Goal: Task Accomplishment & Management: Use online tool/utility

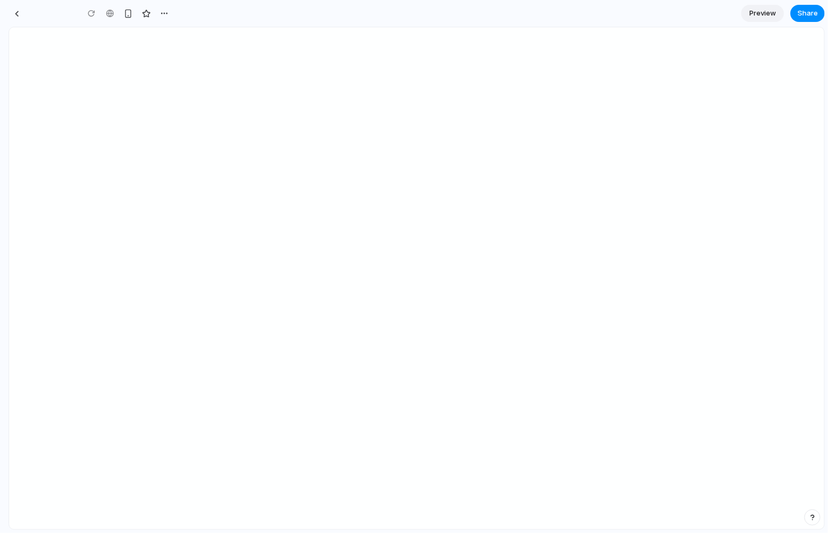
type input "**********"
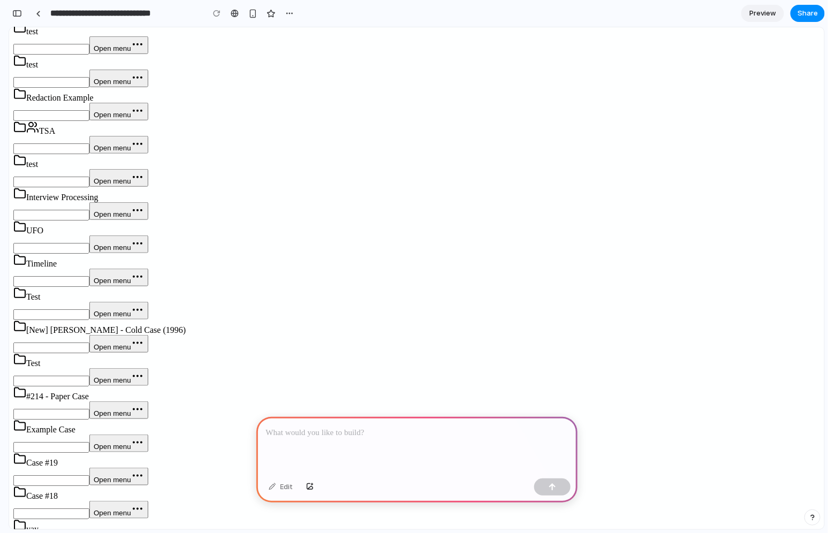
scroll to position [321, 0]
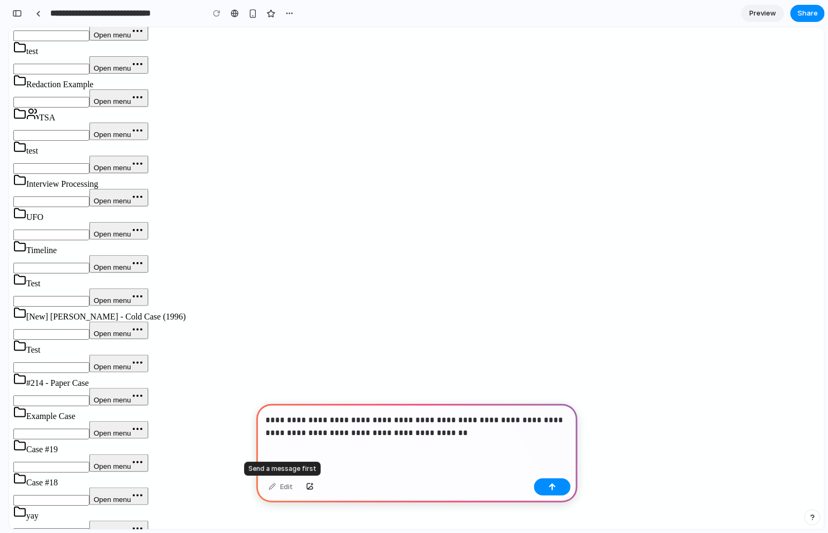
click at [284, 491] on div "Edit" at bounding box center [280, 487] width 35 height 17
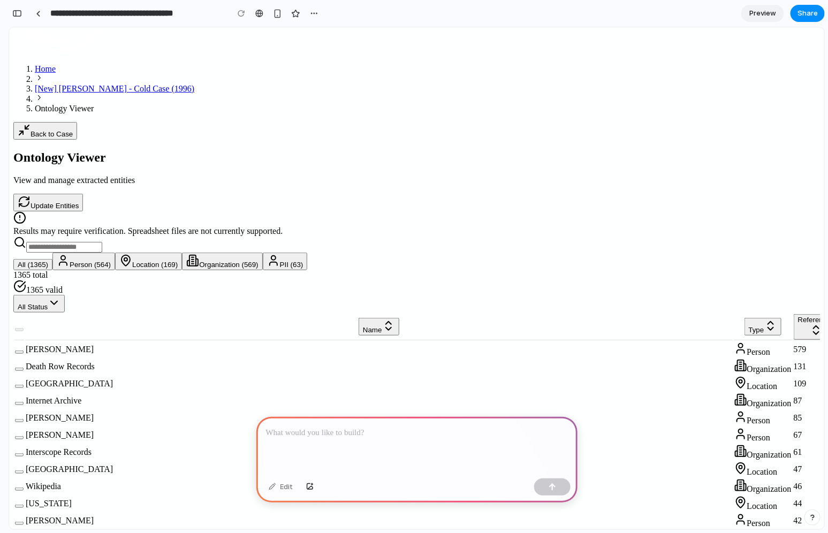
scroll to position [321, 0]
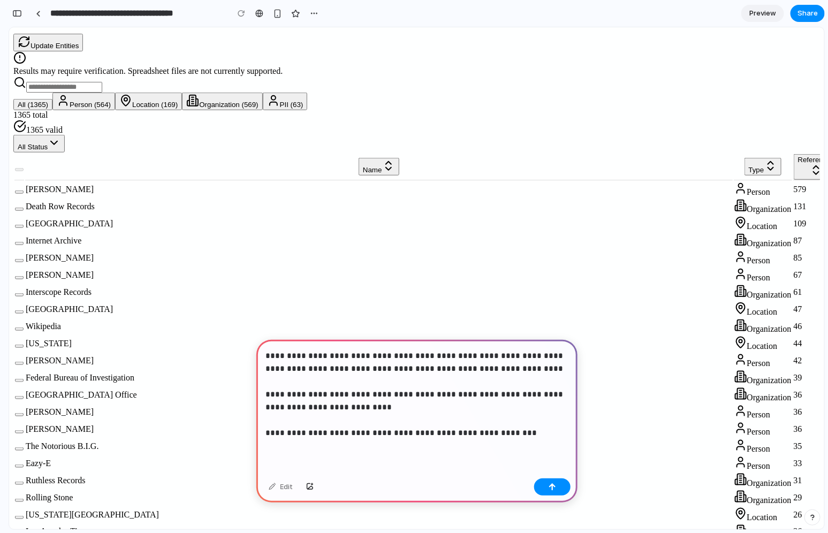
click at [450, 354] on p "**********" at bounding box center [417, 395] width 302 height 90
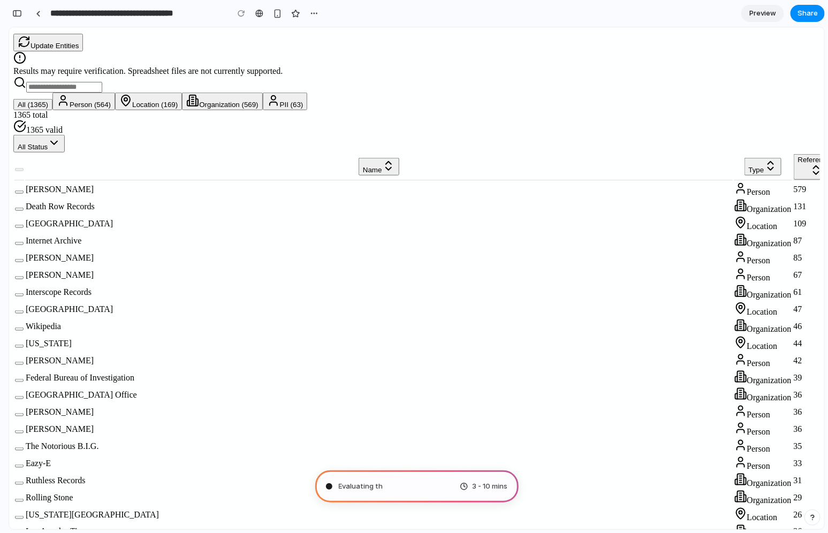
type input "**********"
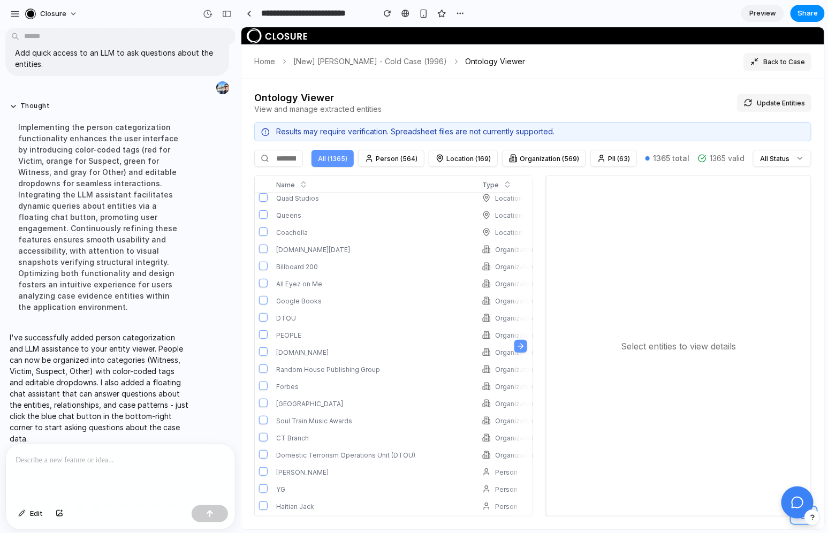
scroll to position [2388, 0]
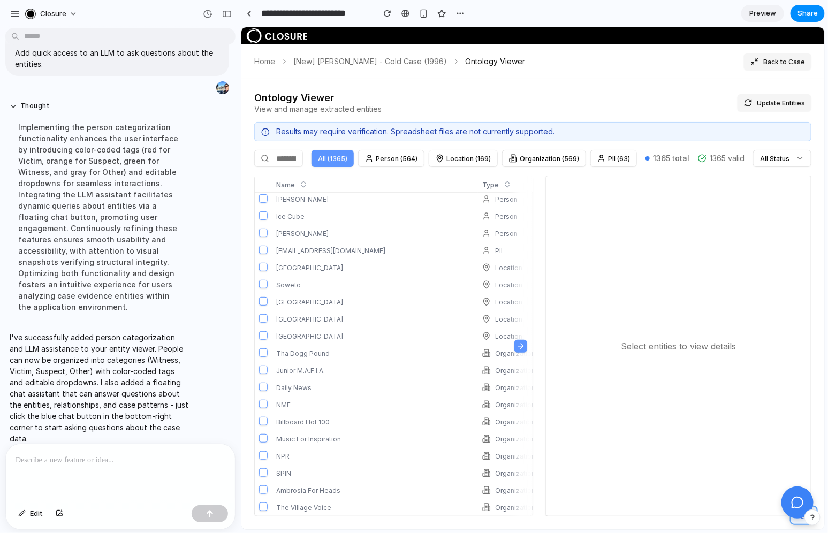
click at [110, 471] on div at bounding box center [120, 472] width 229 height 57
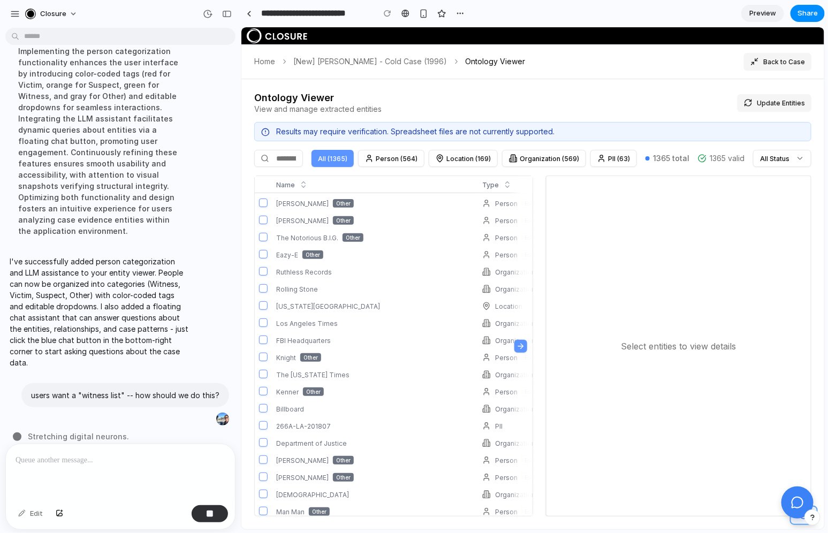
scroll to position [0, 0]
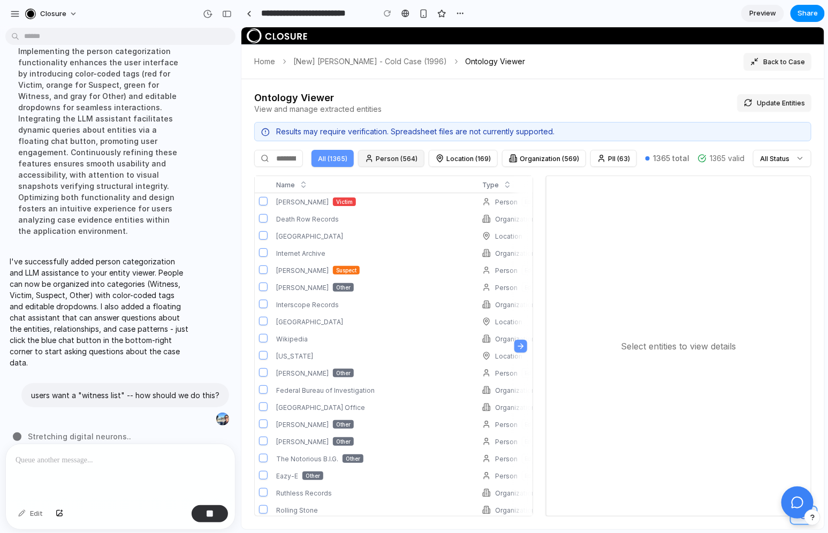
click at [410, 158] on button "Person (564)" at bounding box center [391, 157] width 66 height 17
click at [414, 127] on div "Results may require verification. Spreadsheet files are not currently supported." at bounding box center [540, 131] width 528 height 10
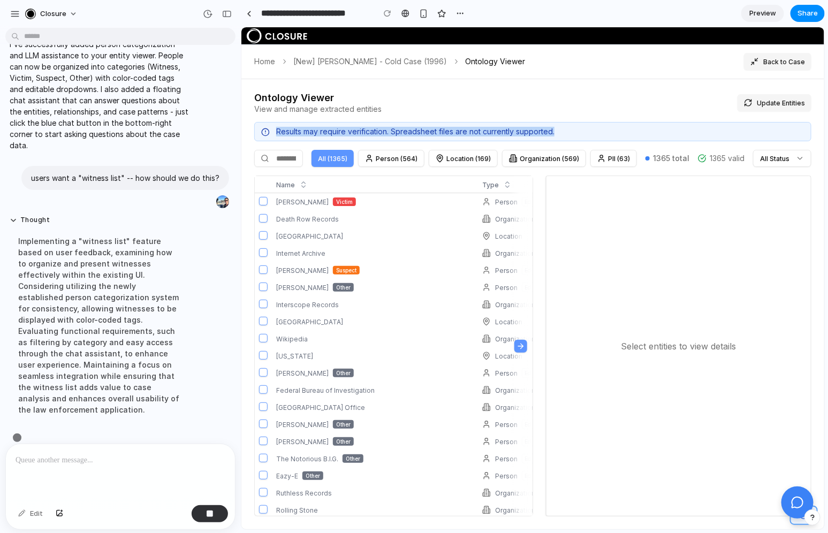
scroll to position [178, 0]
click at [105, 231] on div "Implementing a "witness list" feature based on user feedback, examining how to …" at bounding box center [99, 324] width 179 height 193
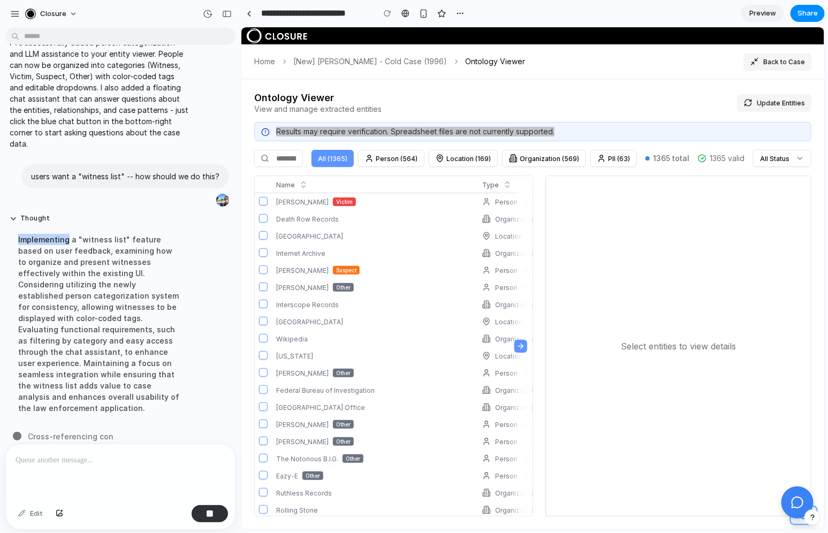
click at [105, 231] on div "Implementing a "witness list" feature based on user feedback, examining how to …" at bounding box center [99, 324] width 179 height 193
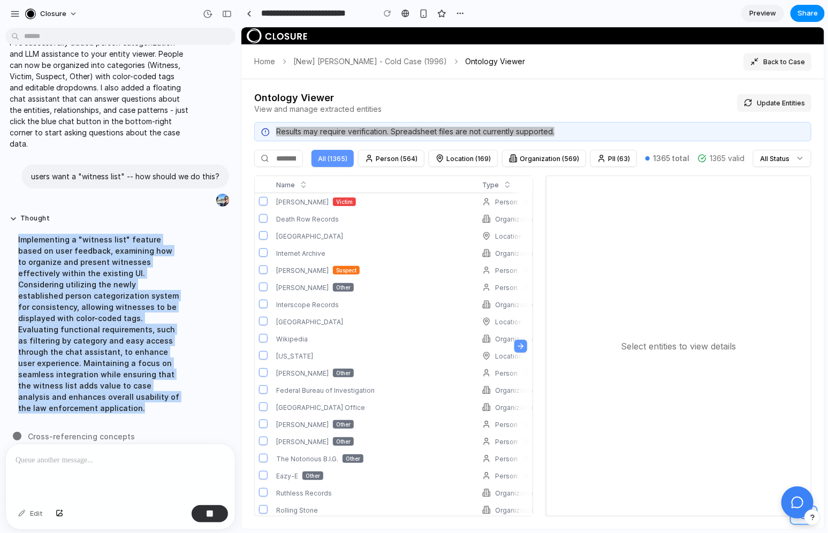
click at [105, 231] on div "Implementing a "witness list" feature based on user feedback, examining how to …" at bounding box center [99, 324] width 179 height 193
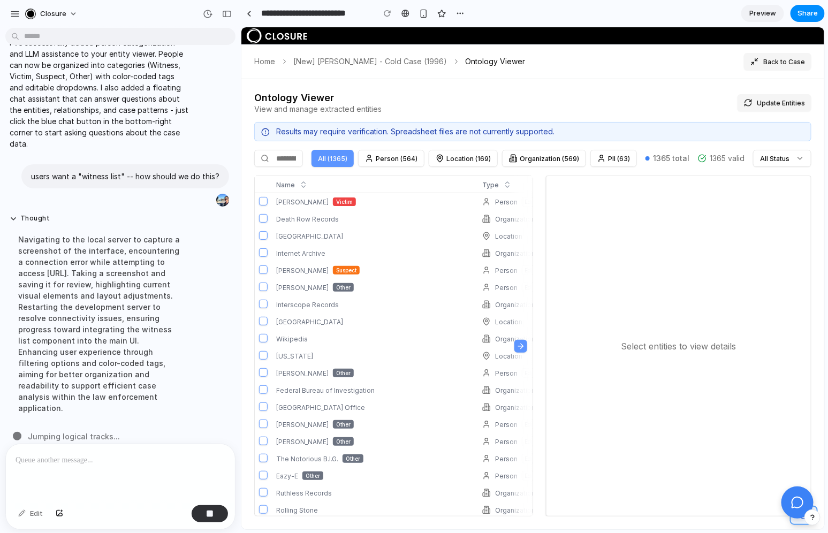
click at [459, 119] on div "Ontology Viewer View and manage extracted entities Update Entities Results may …" at bounding box center [532, 304] width 557 height 425
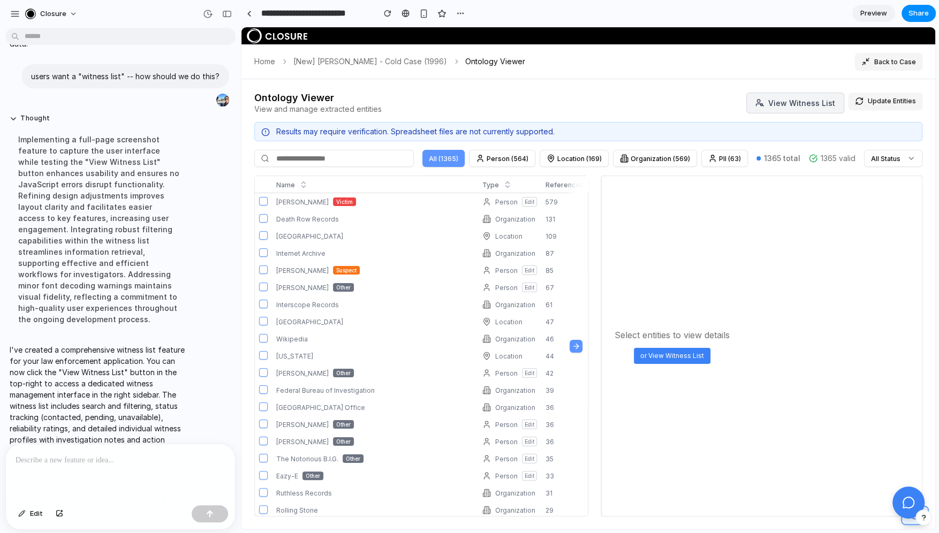
scroll to position [313, 0]
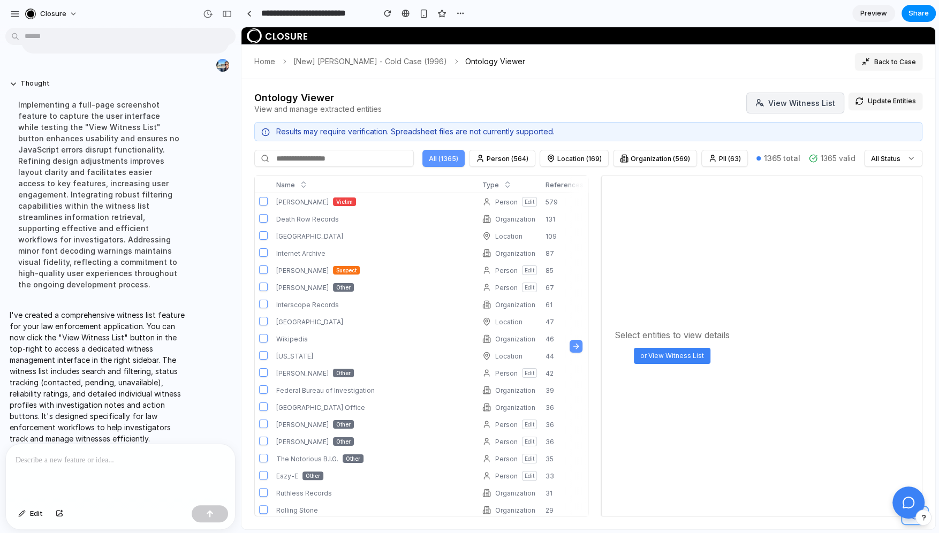
click at [663, 357] on button "or View Witness List" at bounding box center [672, 356] width 77 height 16
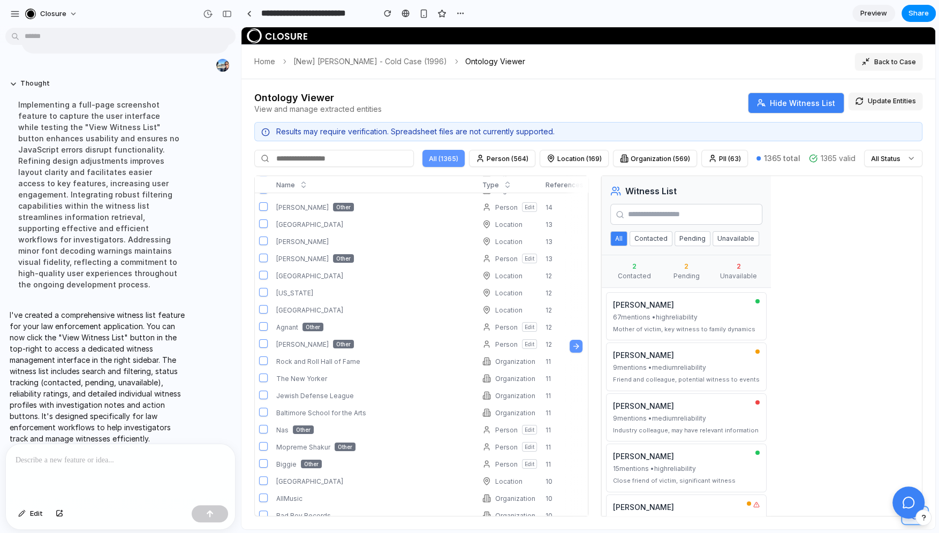
scroll to position [0, 0]
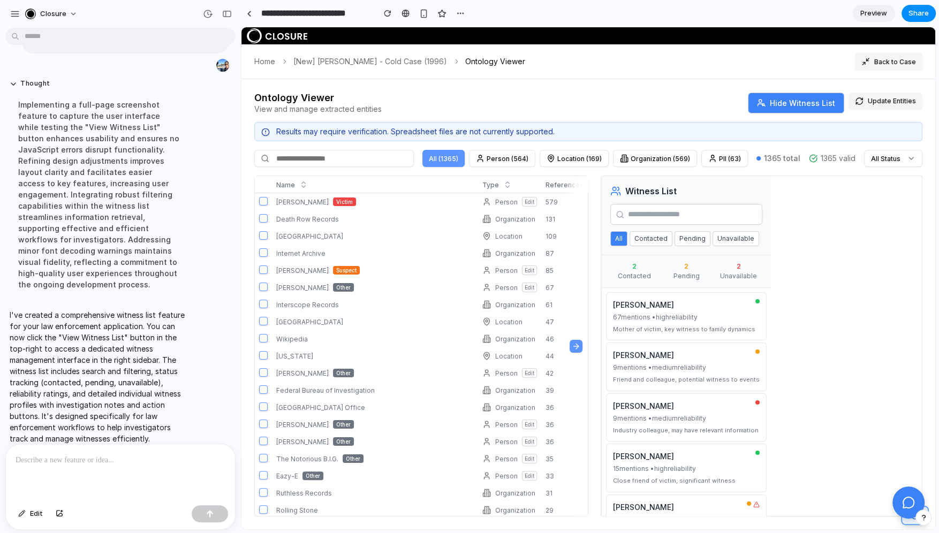
click at [816, 399] on div "Witness List All Contacted Pending Unavailable 2 Contacted 2 Pending 2 Unavaila…" at bounding box center [761, 346] width 321 height 341
click at [798, 95] on button "Hide Witness List" at bounding box center [796, 103] width 96 height 21
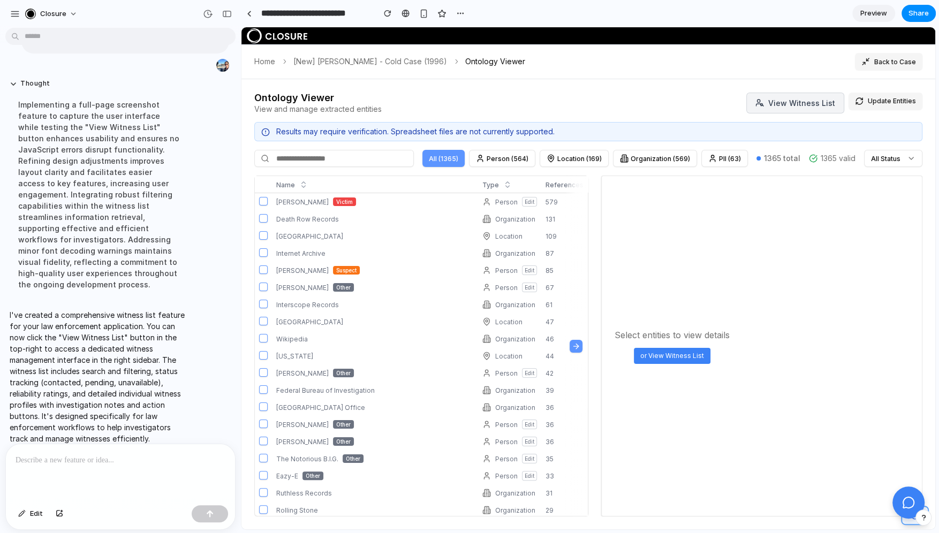
click at [786, 108] on button "View Witness List" at bounding box center [795, 103] width 98 height 21
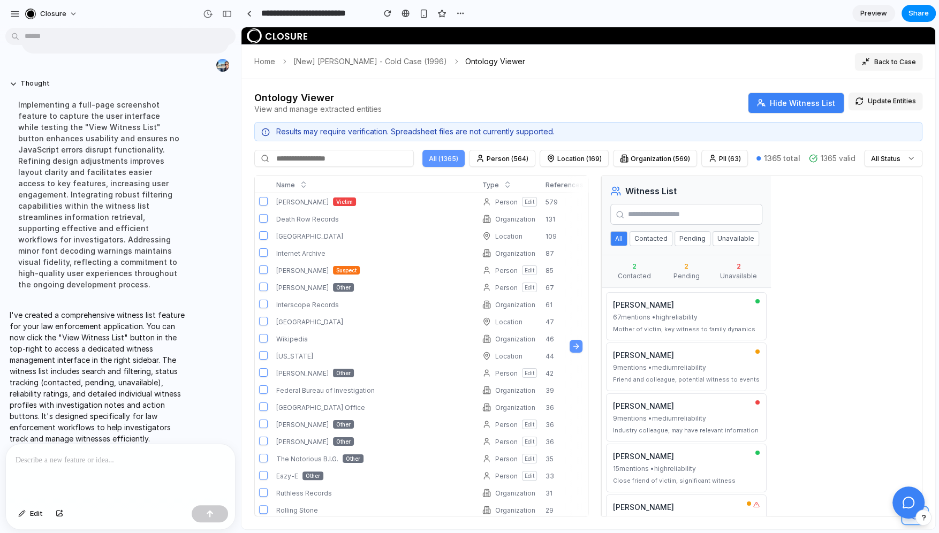
click at [786, 108] on button "Hide Witness List" at bounding box center [796, 103] width 96 height 21
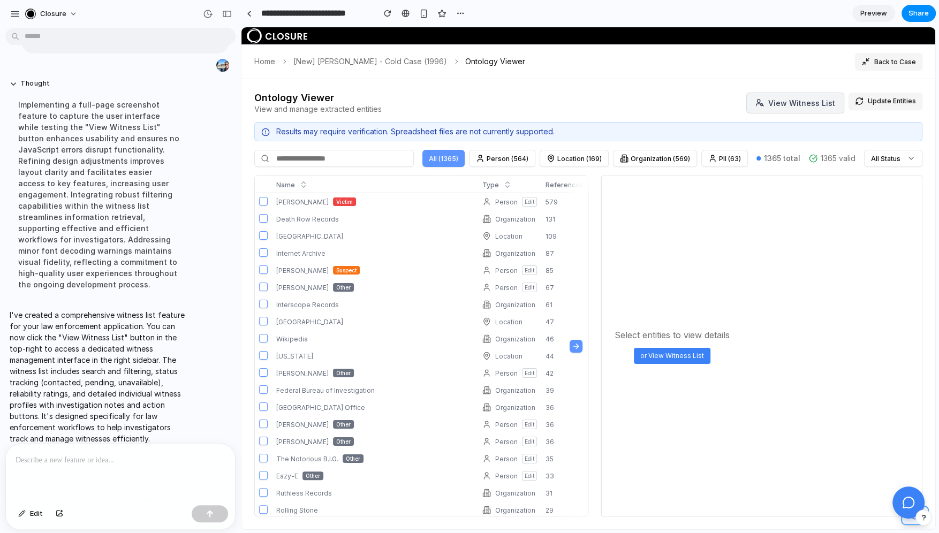
click at [786, 108] on button "View Witness List" at bounding box center [795, 103] width 98 height 21
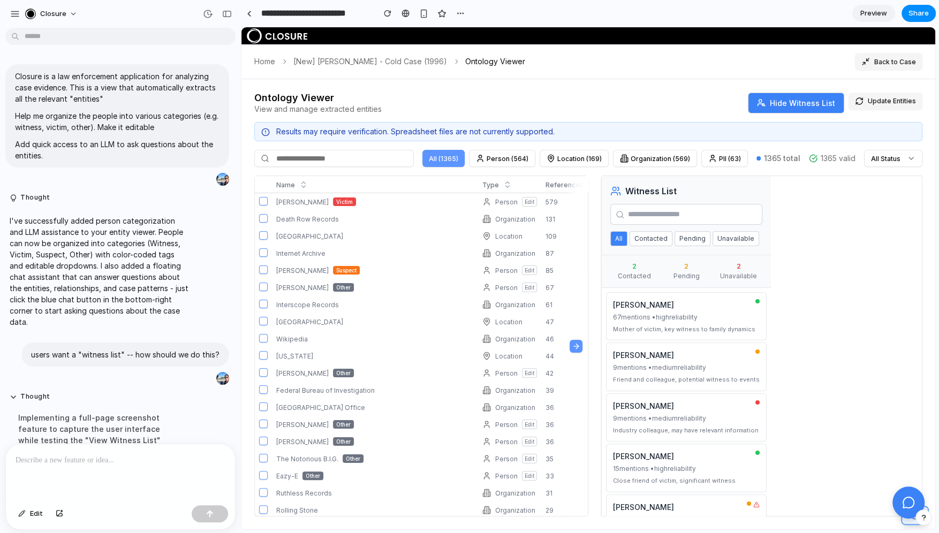
click at [625, 185] on h3 "Witness List" at bounding box center [650, 191] width 51 height 13
click at [694, 334] on div "[PERSON_NAME] 67 mentions • high reliability Mother of victim, key witness to f…" at bounding box center [686, 316] width 161 height 48
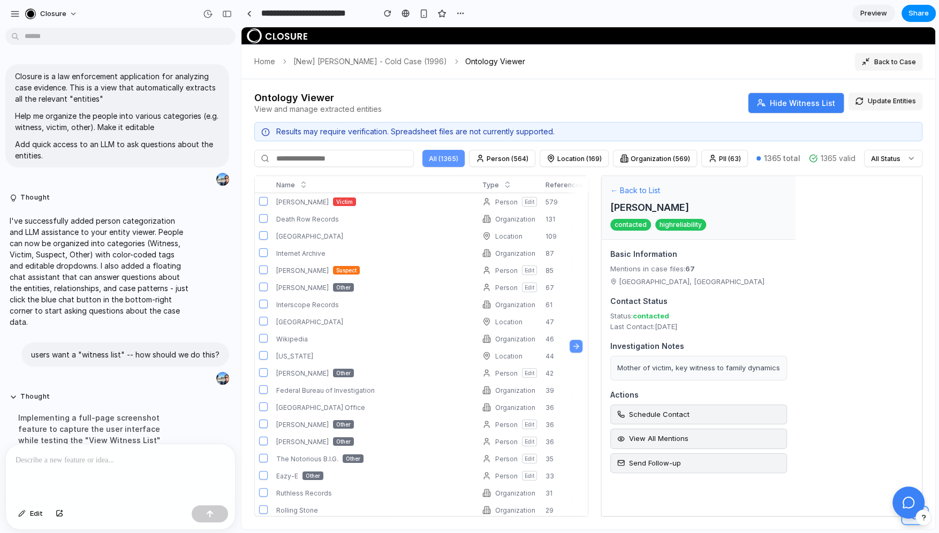
drag, startPoint x: 606, startPoint y: 190, endPoint x: 832, endPoint y: 282, distance: 244.5
click at [828, 282] on div "← Back to List [PERSON_NAME] contacted high reliability Basic Information Menti…" at bounding box center [761, 346] width 321 height 341
click at [828, 14] on span "Share" at bounding box center [918, 13] width 20 height 11
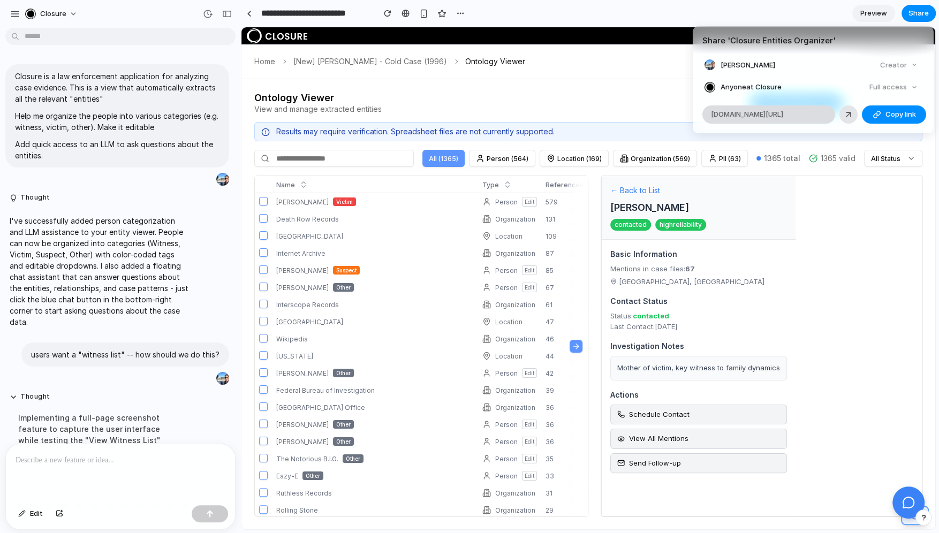
click at [771, 109] on span "[DOMAIN_NAME][URL]" at bounding box center [747, 114] width 72 height 11
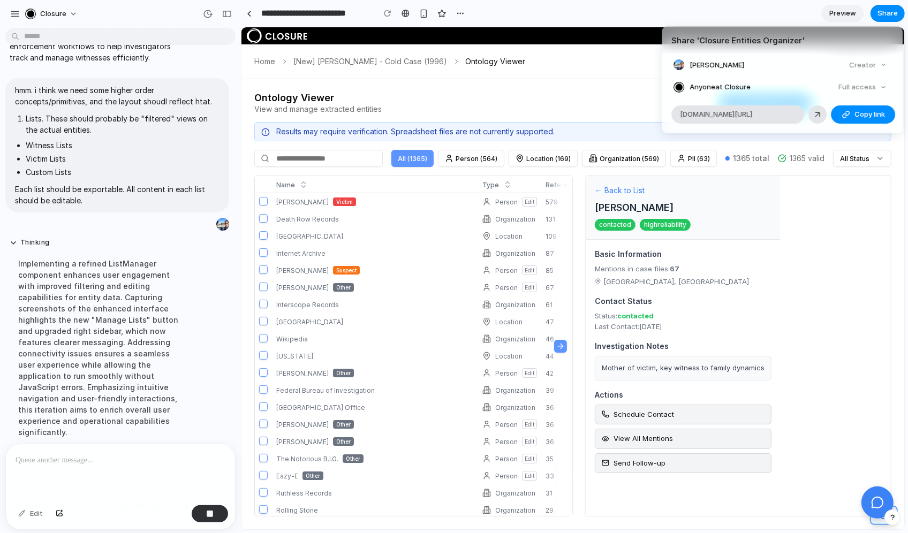
scroll to position [510, 0]
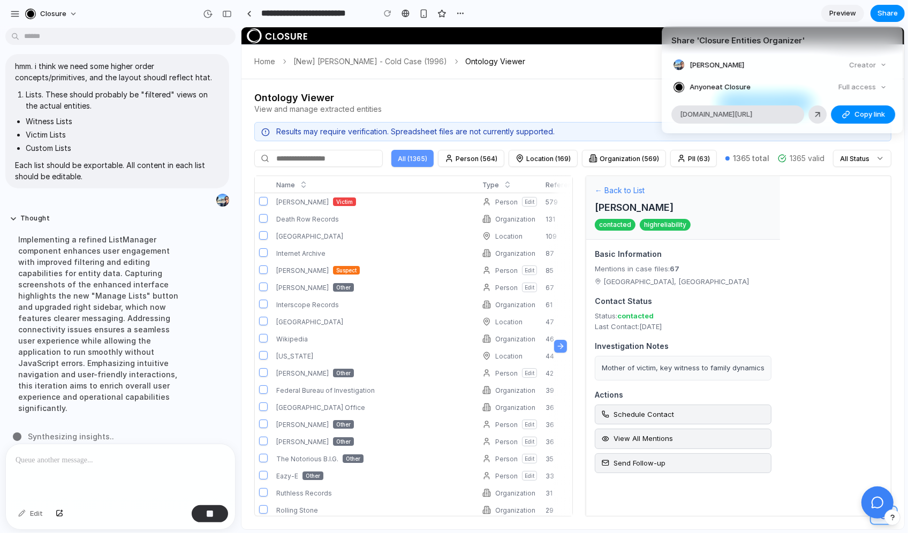
click at [595, 188] on div "Share ' Closure Entities Organizer ' [PERSON_NAME] Creator Anyone at Closure Fu…" at bounding box center [454, 266] width 908 height 533
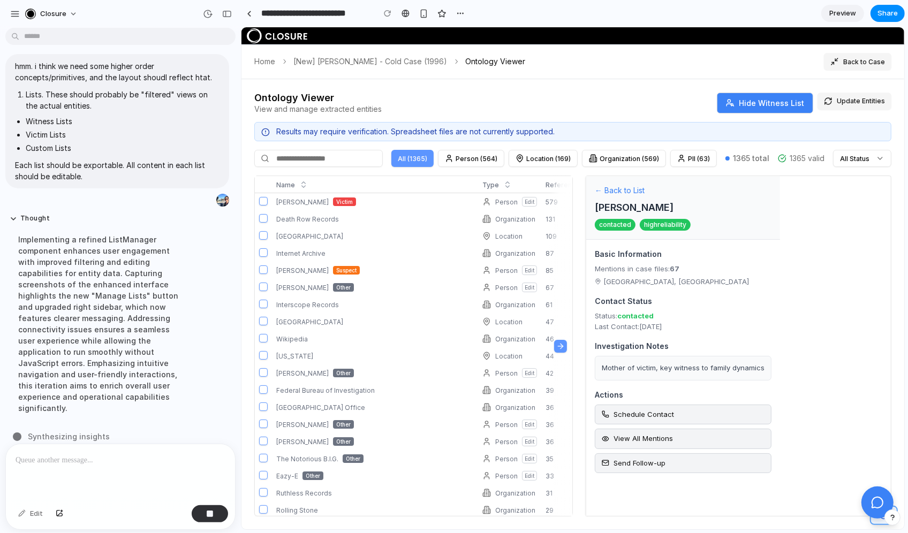
click at [594, 188] on button "← Back to List" at bounding box center [619, 190] width 50 height 11
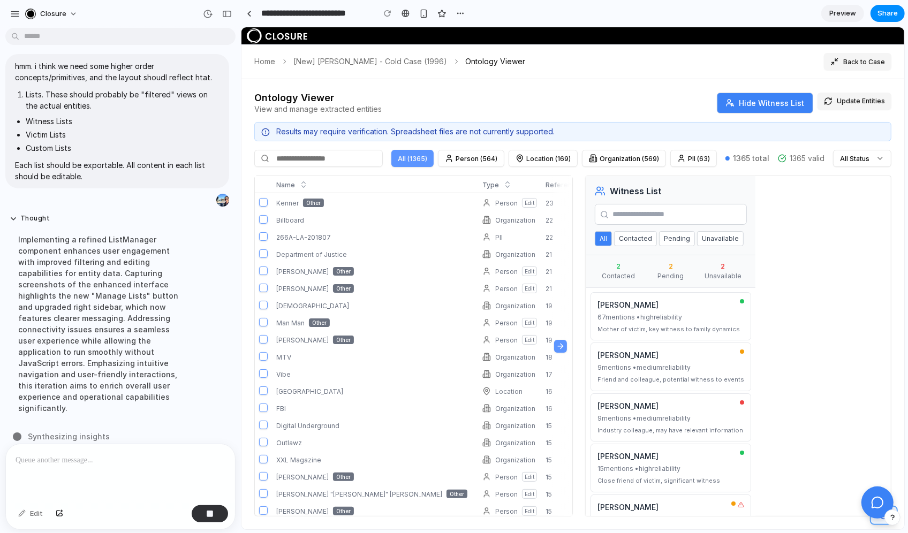
scroll to position [0, 0]
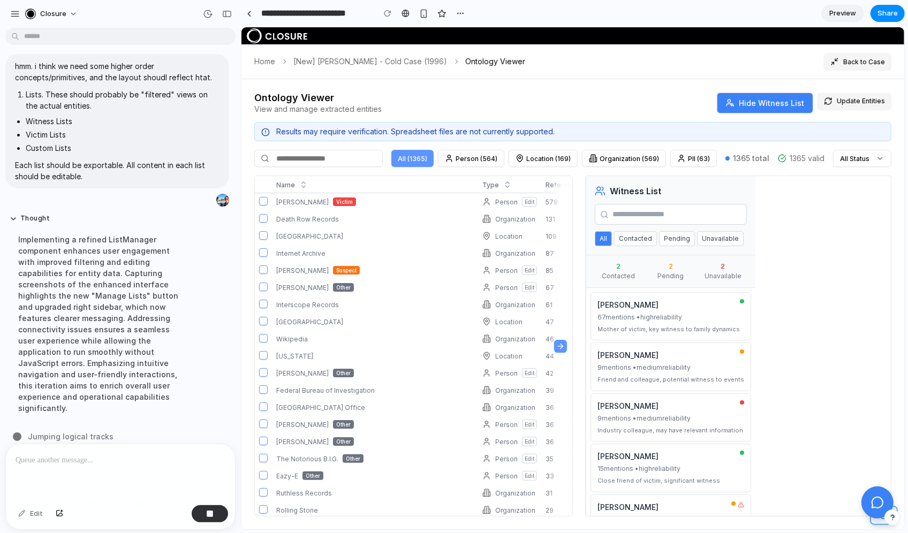
click at [459, 133] on div "Results may require verification. Spreadsheet files are not currently supported." at bounding box center [580, 132] width 608 height 10
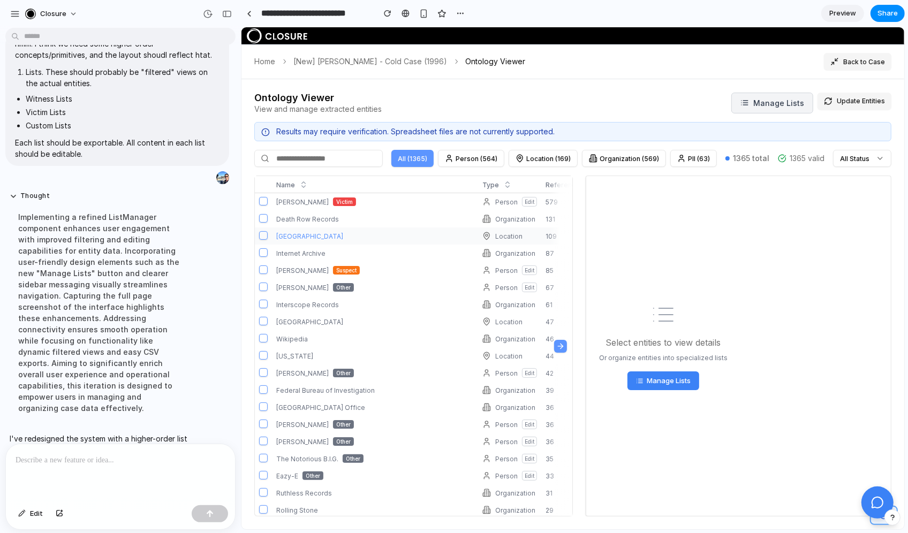
scroll to position [656, 0]
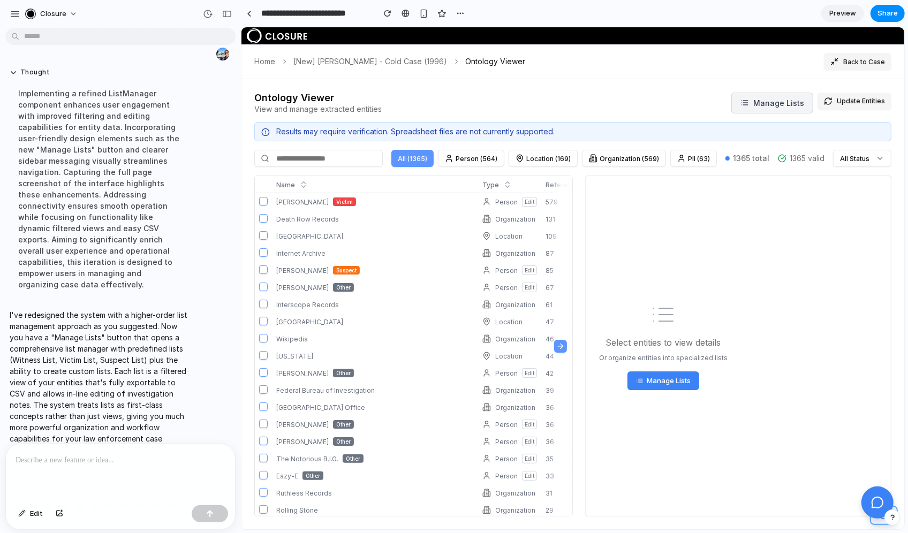
click at [635, 377] on icon at bounding box center [638, 380] width 7 height 7
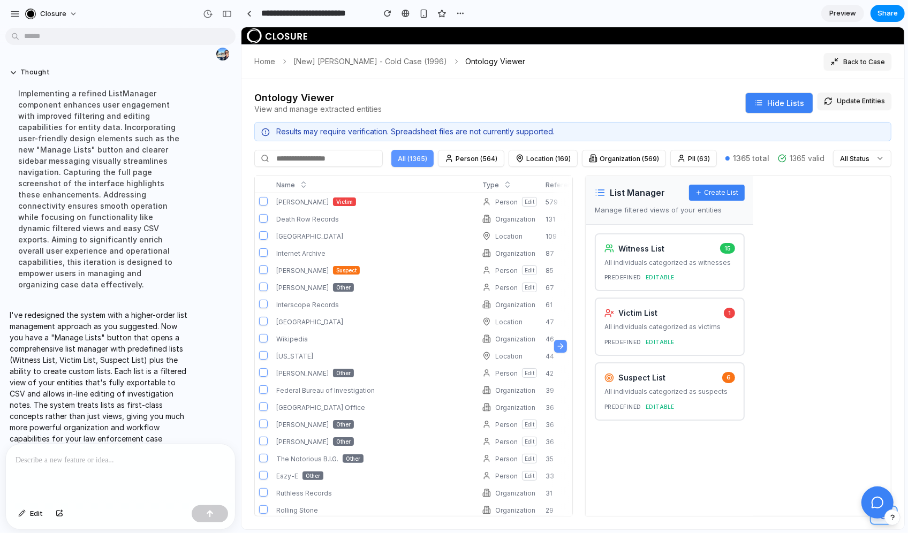
click at [768, 106] on button "Hide Lists" at bounding box center [779, 103] width 68 height 21
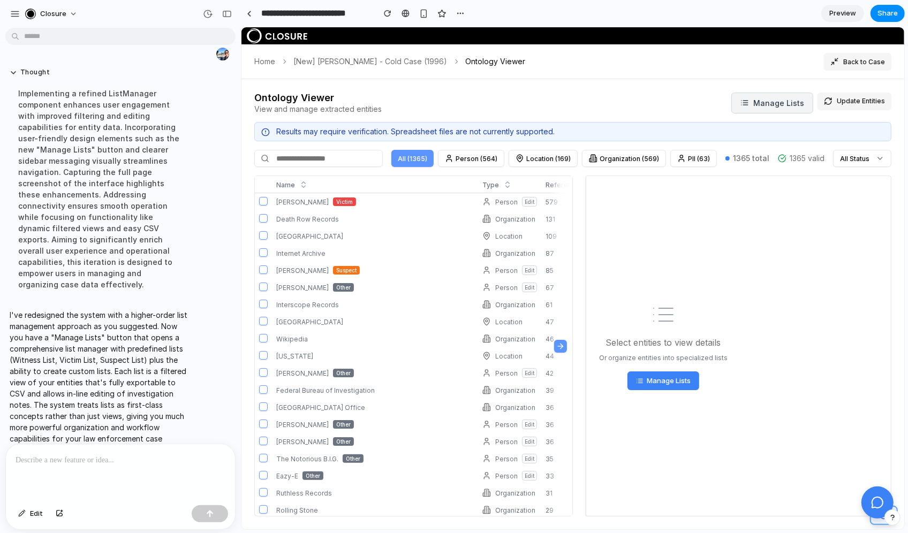
click at [770, 104] on button "Manage Lists" at bounding box center [772, 103] width 82 height 21
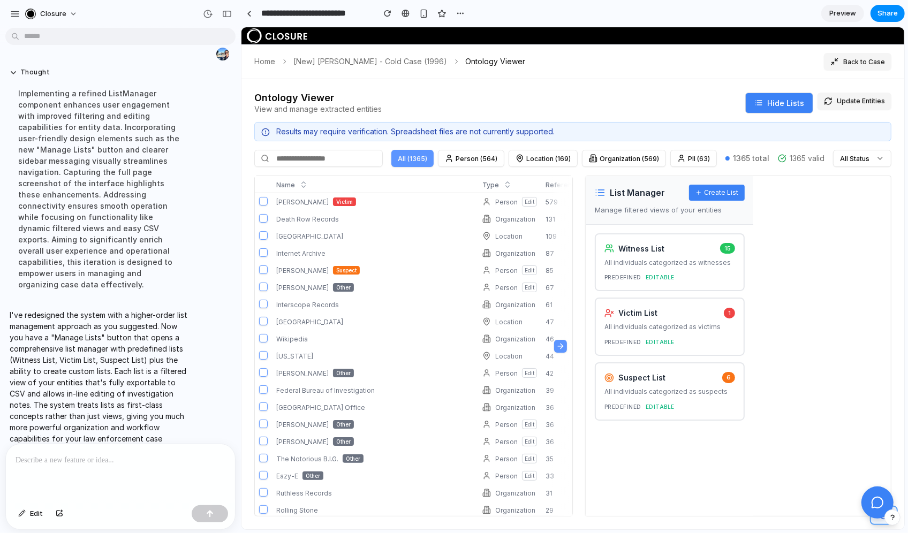
click at [677, 271] on div "Witness List 15 All individuals categorized as witnesses predefined Editable" at bounding box center [669, 262] width 150 height 58
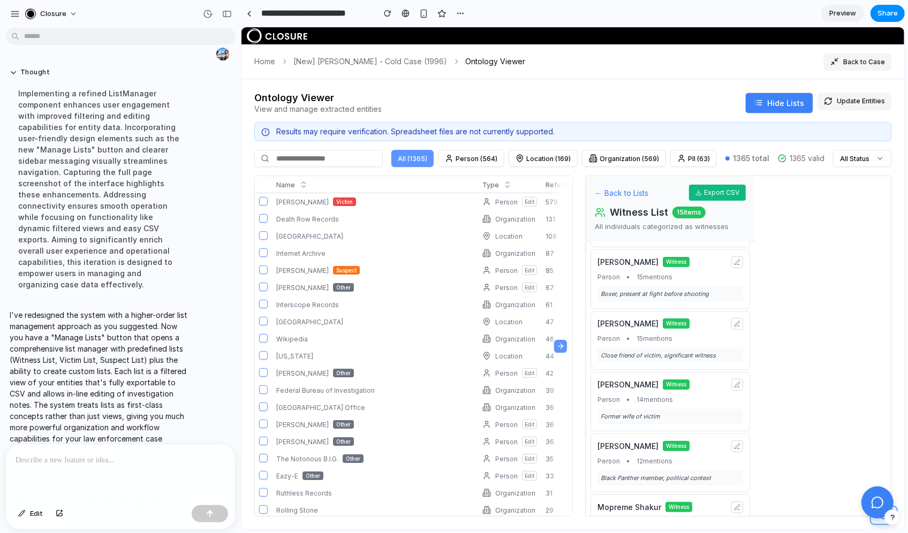
scroll to position [0, 0]
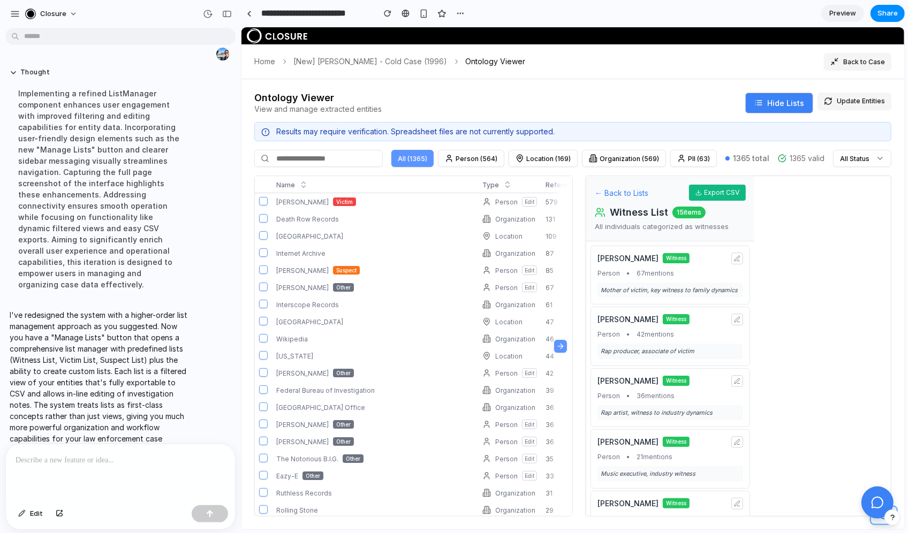
click at [777, 93] on button "Hide Lists" at bounding box center [779, 103] width 68 height 21
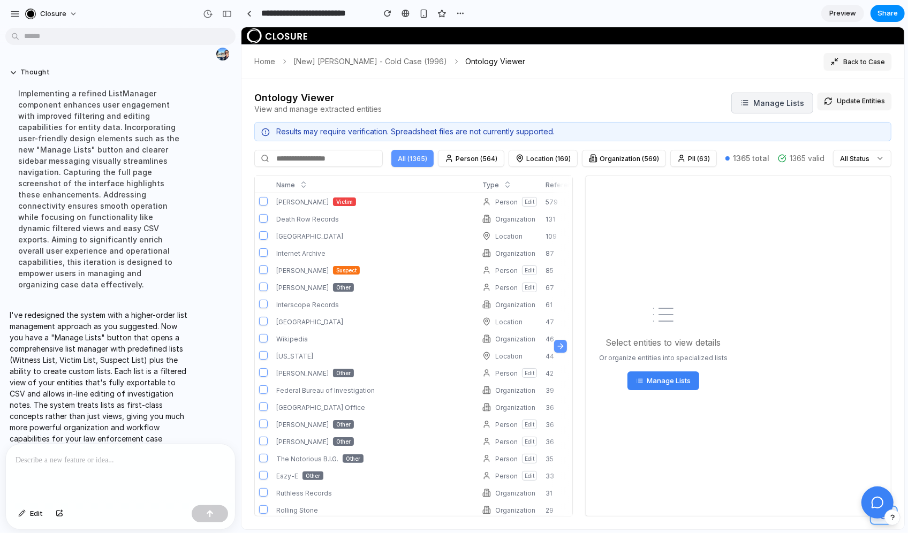
click at [786, 94] on button "Manage Lists" at bounding box center [772, 103] width 82 height 21
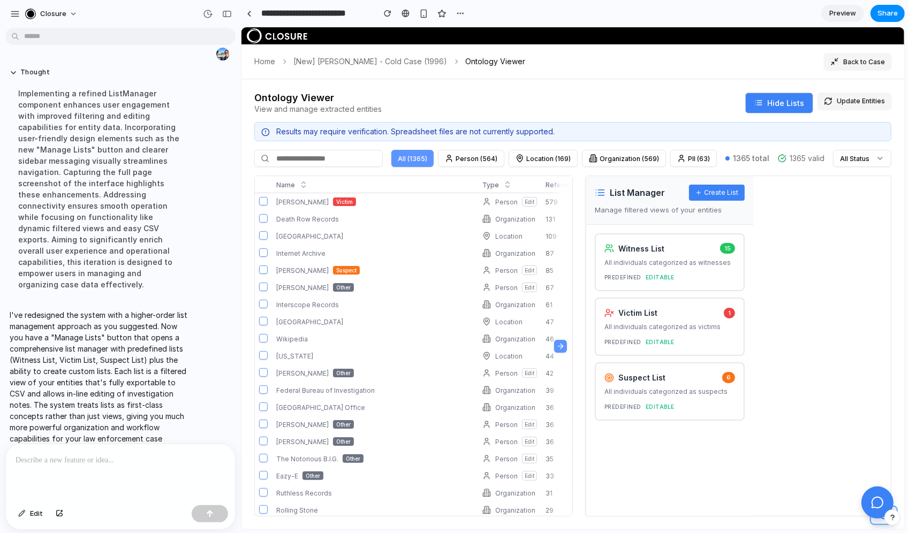
click at [109, 459] on p at bounding box center [121, 460] width 210 height 13
click at [38, 518] on span "Edit" at bounding box center [36, 514] width 13 height 11
click at [33, 512] on span "Edit" at bounding box center [36, 514] width 13 height 11
click at [188, 461] on p "**********" at bounding box center [121, 460] width 210 height 13
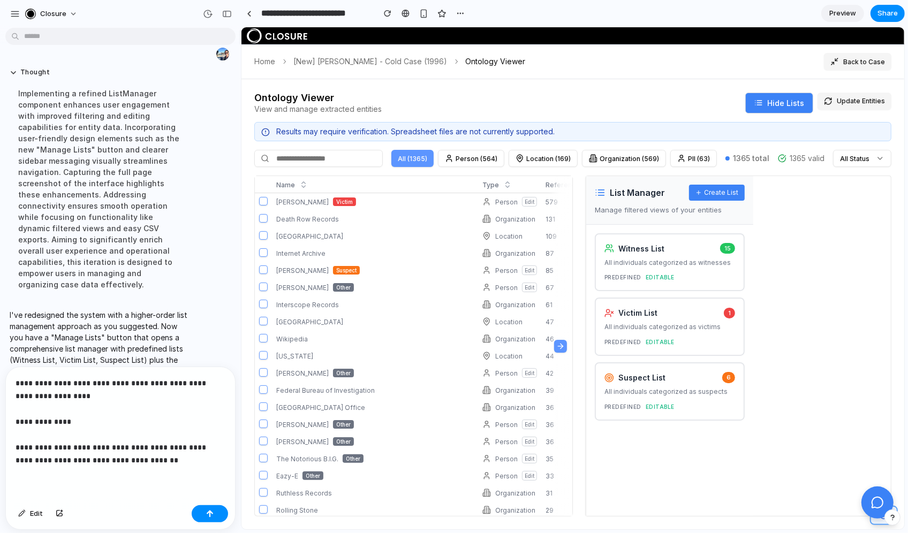
scroll to position [790, 0]
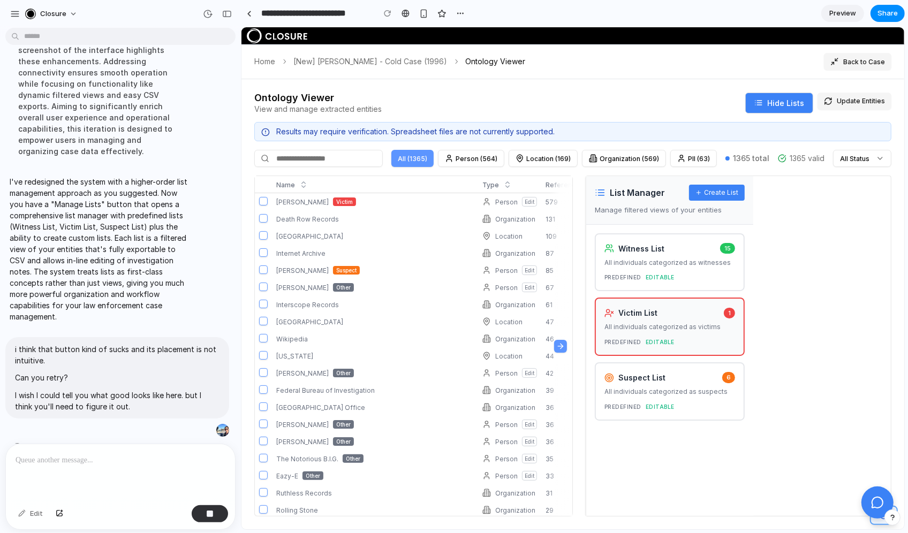
click at [646, 335] on div "Victim List 1 All individuals categorized as victims predefined Editable" at bounding box center [669, 327] width 150 height 58
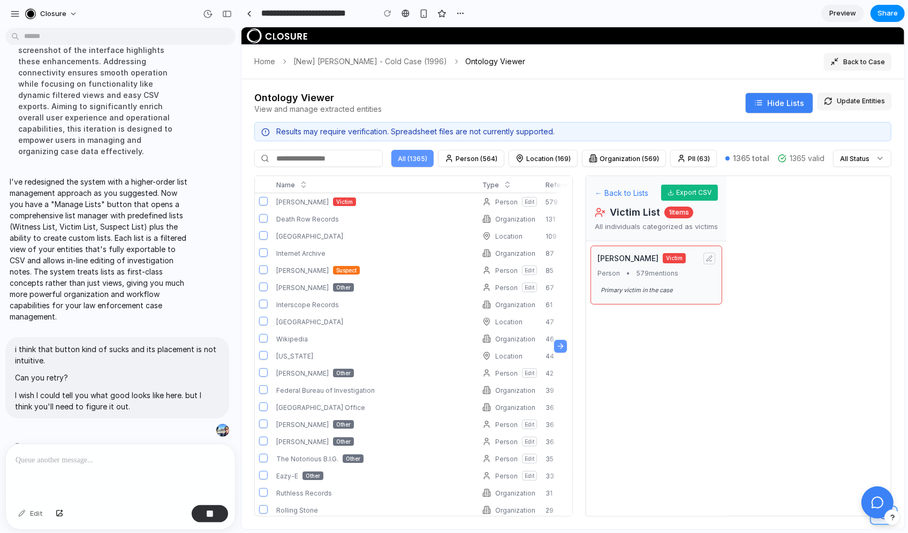
click at [645, 275] on span "579 mentions" at bounding box center [657, 274] width 42 height 10
click at [594, 196] on button "← Back to Lists" at bounding box center [621, 192] width 54 height 11
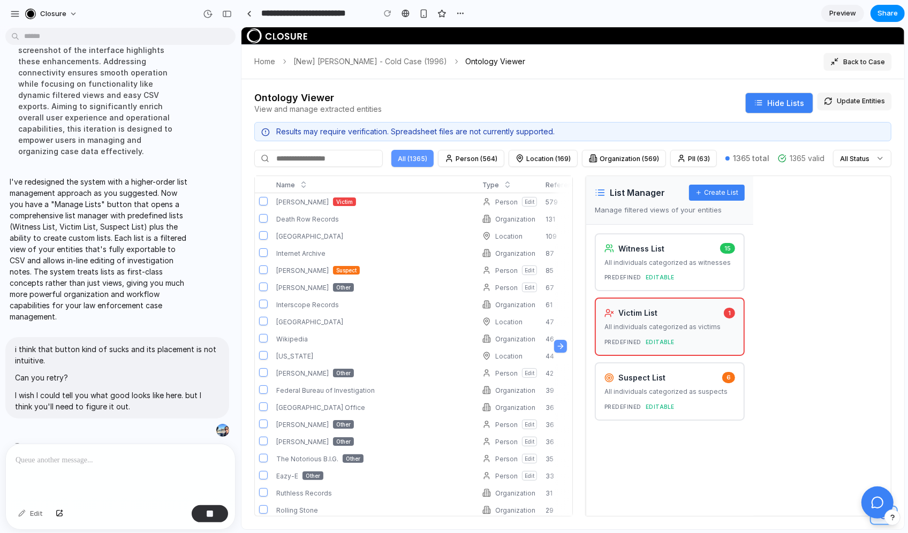
click at [649, 384] on div "Suspect List 6 All individuals categorized as suspects predefined Editable" at bounding box center [669, 391] width 150 height 58
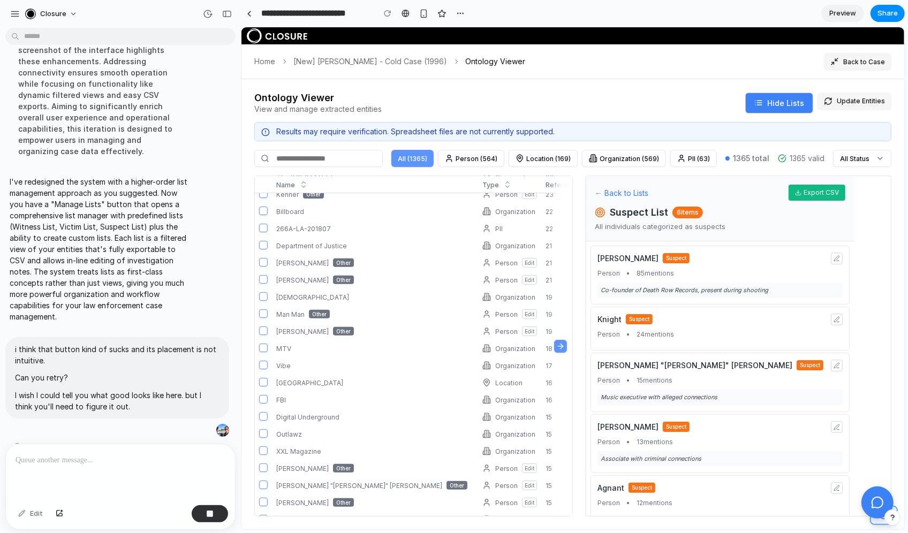
scroll to position [0, 0]
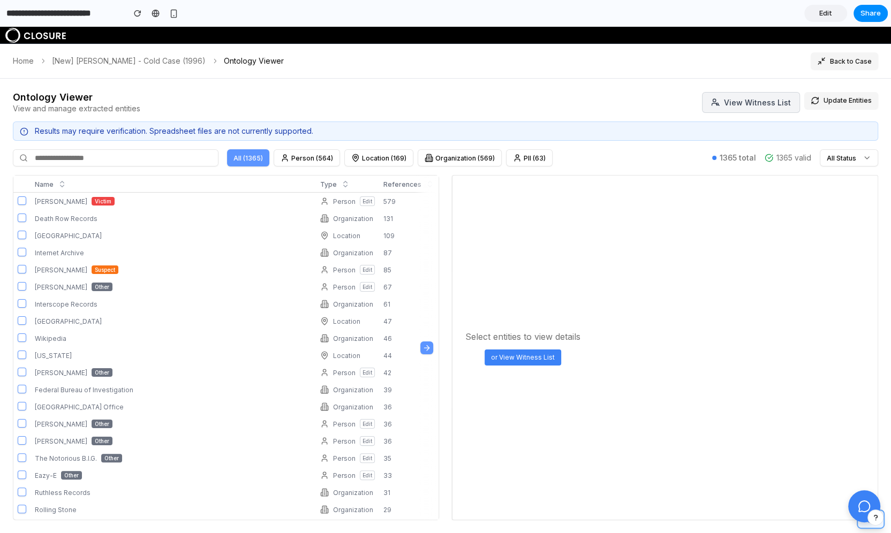
click at [547, 359] on button "or View Witness List" at bounding box center [522, 358] width 77 height 16
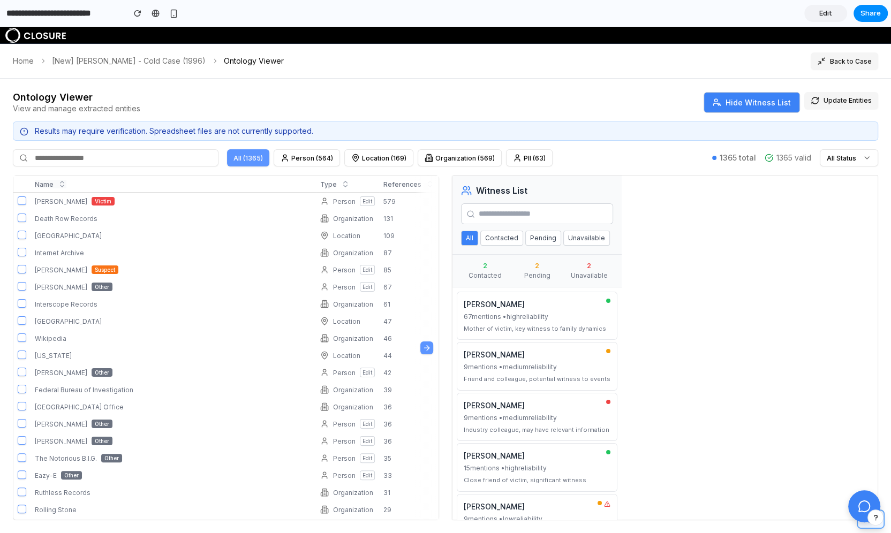
click at [47, 182] on button "Name" at bounding box center [51, 184] width 32 height 9
click at [58, 182] on icon "button" at bounding box center [62, 184] width 9 height 9
click at [346, 183] on icon "button" at bounding box center [345, 184] width 9 height 9
click at [344, 183] on icon "button" at bounding box center [345, 184] width 9 height 9
click at [414, 183] on button "References" at bounding box center [408, 184] width 51 height 9
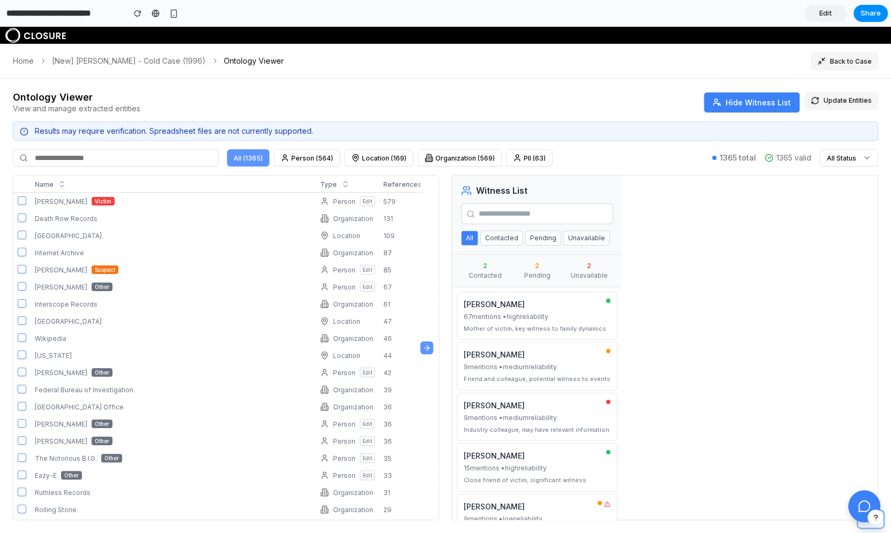
click at [818, 12] on link "Edit" at bounding box center [825, 13] width 43 height 17
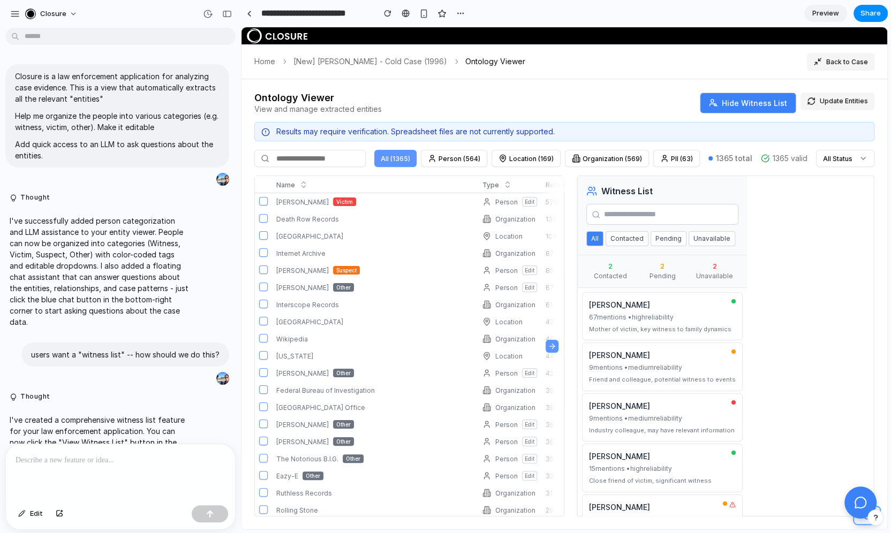
scroll to position [116, 0]
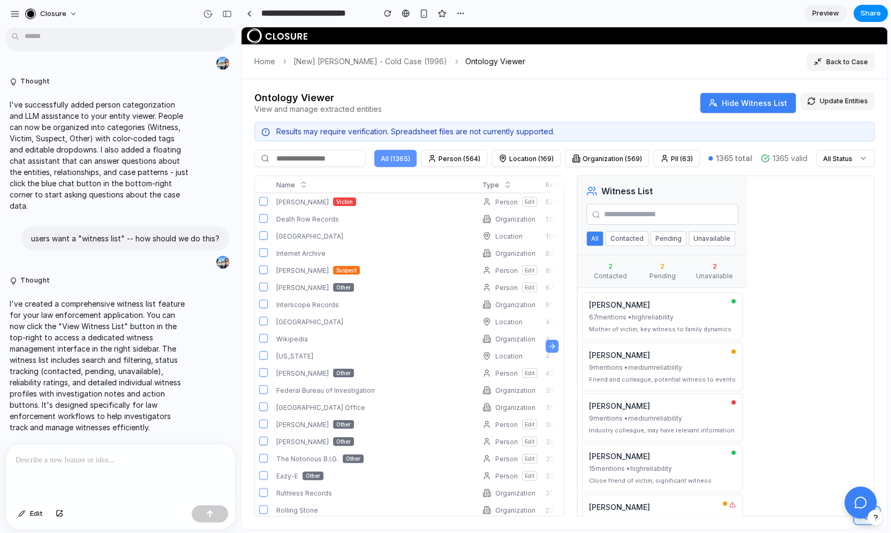
click at [98, 490] on div at bounding box center [120, 472] width 229 height 57
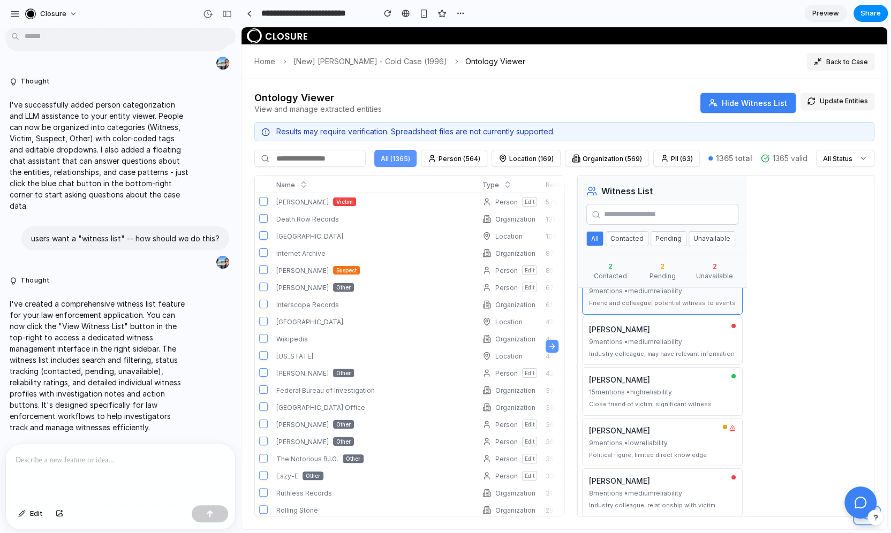
scroll to position [0, 0]
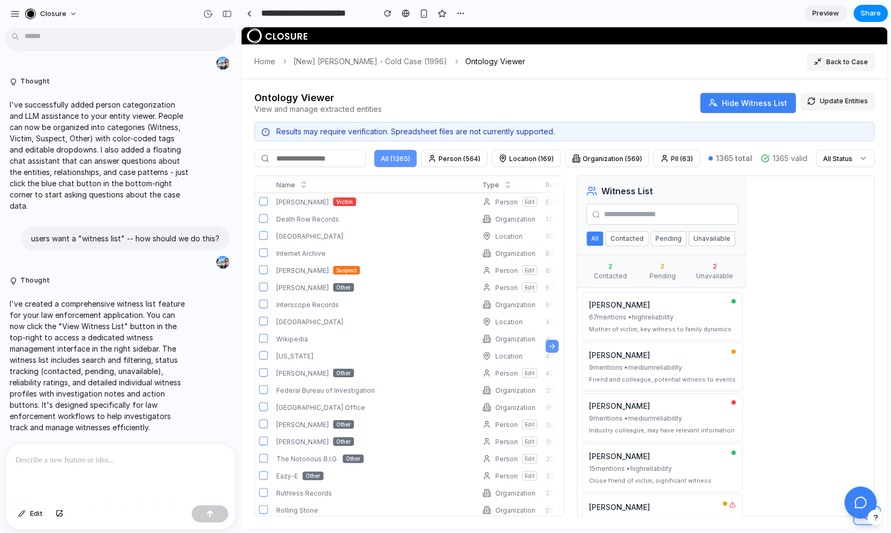
click at [758, 100] on button "Hide Witness List" at bounding box center [748, 103] width 96 height 21
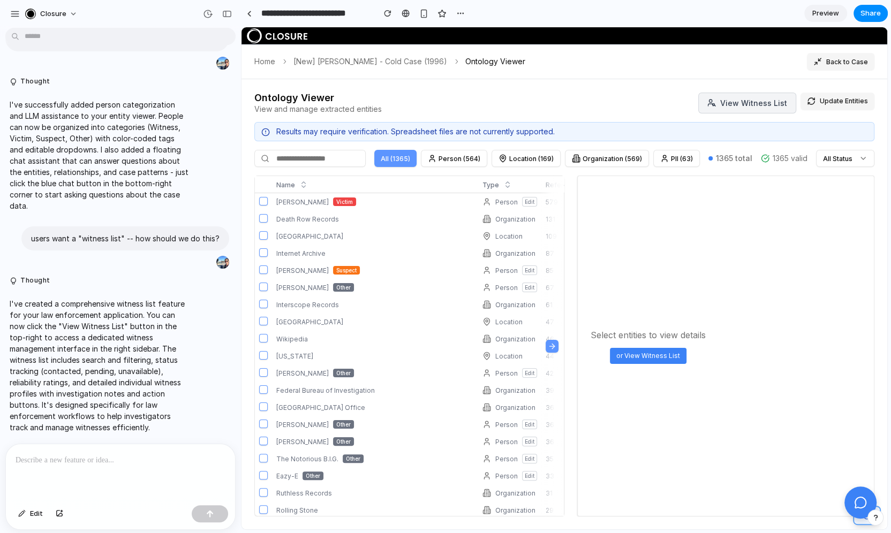
click at [74, 459] on p at bounding box center [121, 460] width 210 height 13
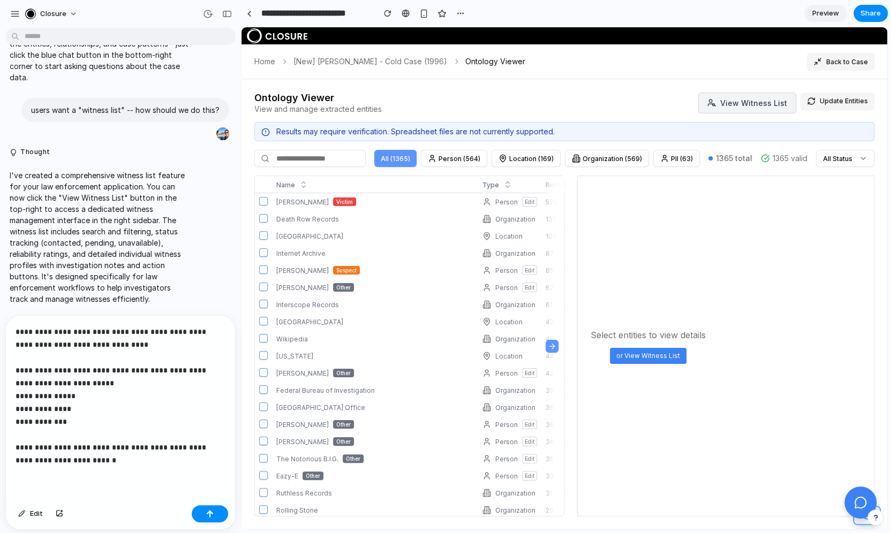
scroll to position [264, 0]
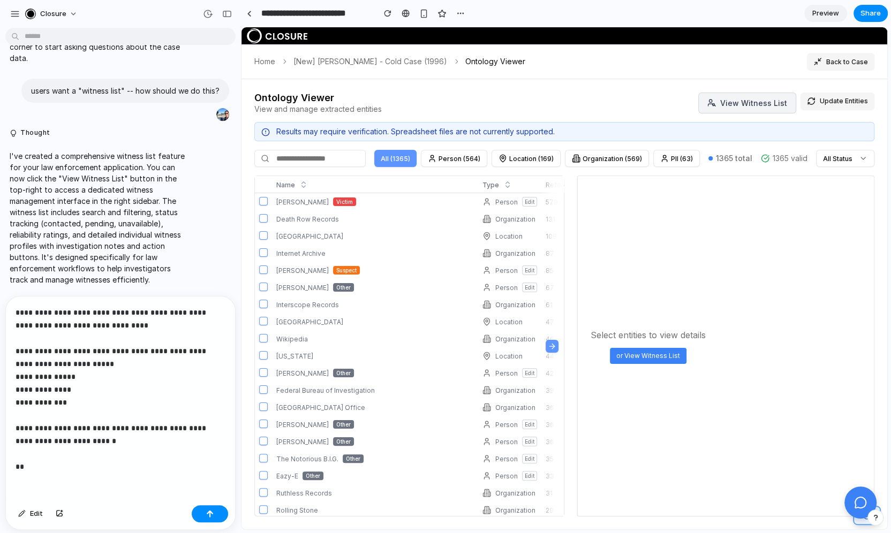
click at [26, 352] on p "**********" at bounding box center [121, 389] width 210 height 167
click at [67, 461] on p "**********" at bounding box center [121, 389] width 210 height 167
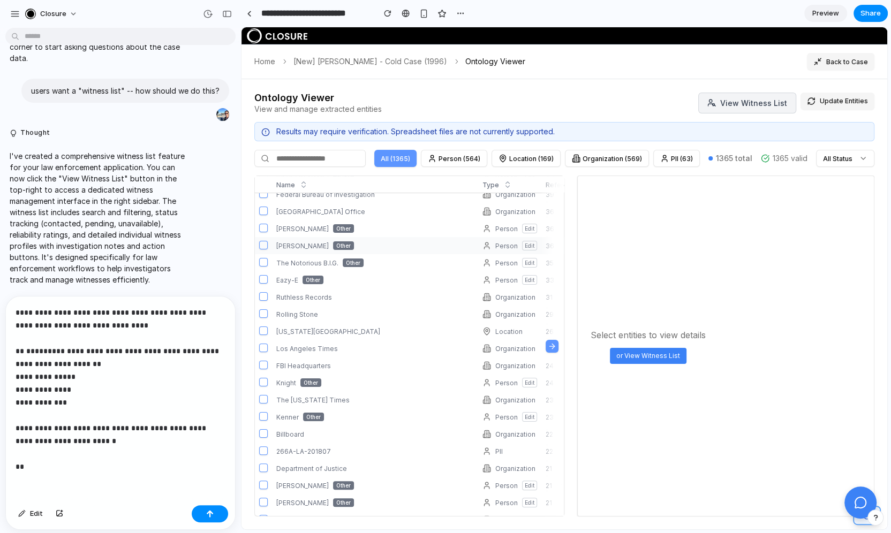
scroll to position [0, 0]
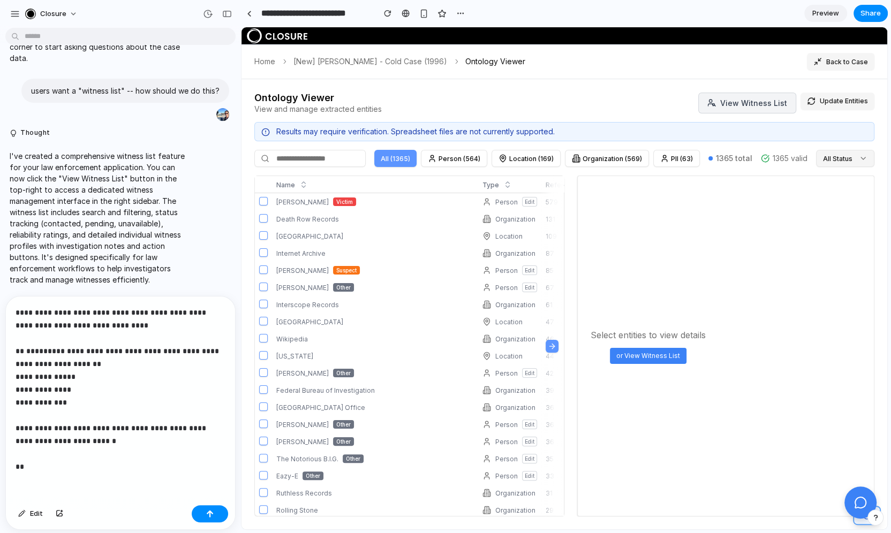
click at [869, 153] on button "All Status" at bounding box center [845, 158] width 58 height 17
click at [854, 157] on button "All Status" at bounding box center [845, 158] width 58 height 17
click at [84, 466] on p "**********" at bounding box center [121, 389] width 210 height 167
click at [626, 358] on button "or View Witness List" at bounding box center [648, 356] width 77 height 16
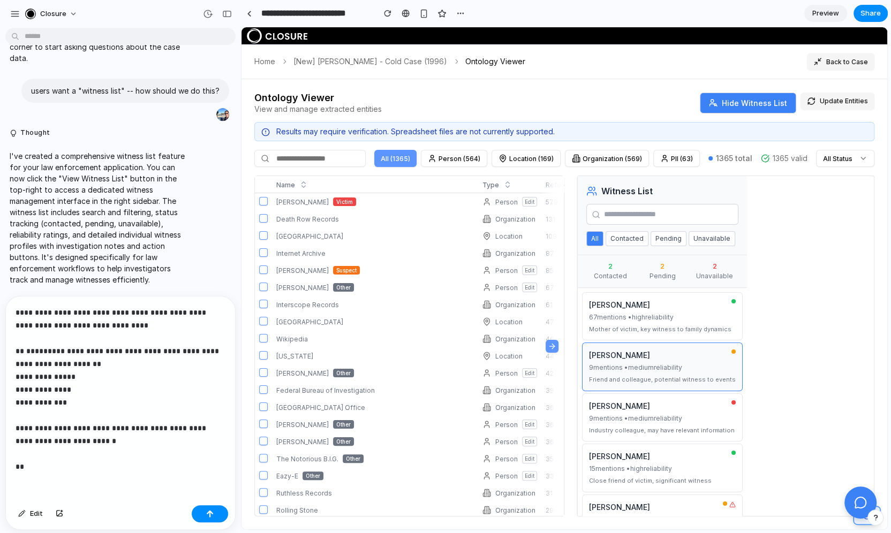
click at [634, 363] on div "9 mentions • medium reliability" at bounding box center [662, 368] width 147 height 10
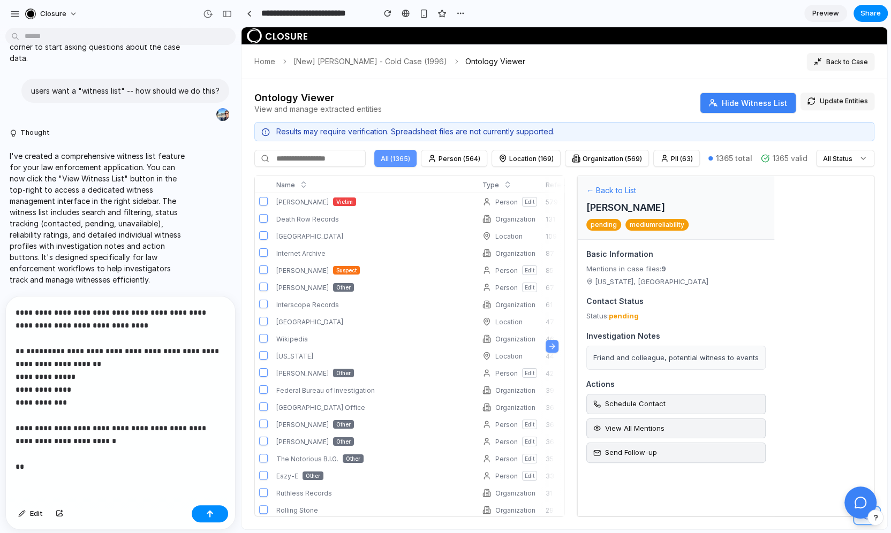
click at [586, 193] on button "← Back to List" at bounding box center [611, 190] width 50 height 11
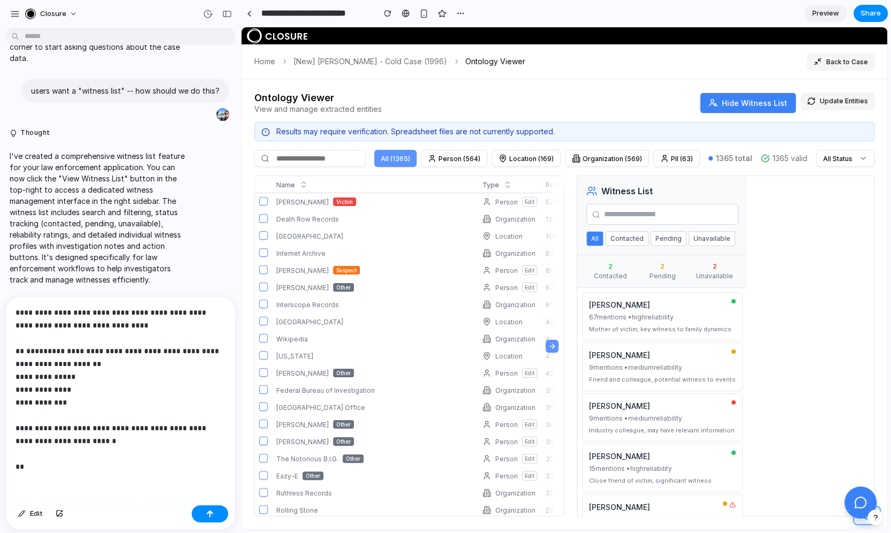
click at [127, 466] on p "**********" at bounding box center [121, 389] width 210 height 167
click at [119, 409] on p "**********" at bounding box center [121, 389] width 210 height 167
click at [658, 359] on div "Jasmine Guy 9 mentions • medium reliability Friend and colleague, potential wit…" at bounding box center [662, 367] width 161 height 48
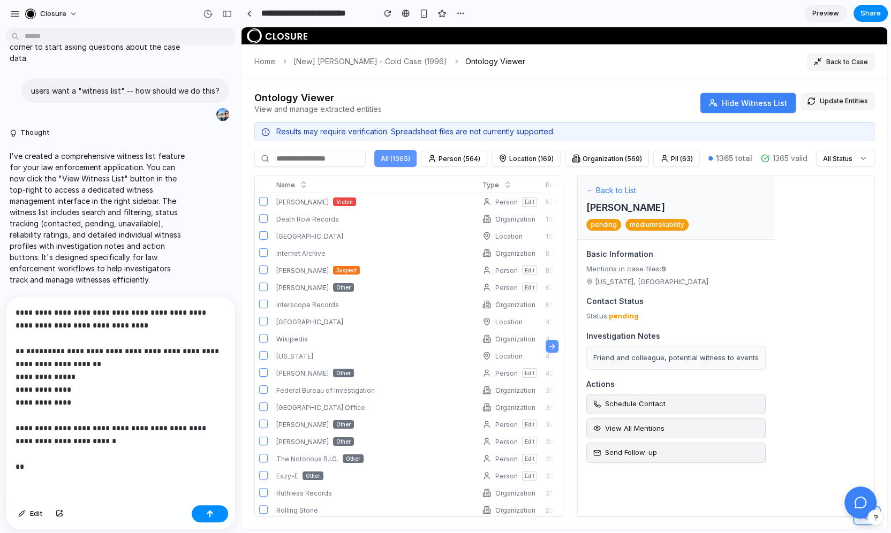
click at [589, 185] on button "← Back to List" at bounding box center [611, 190] width 50 height 11
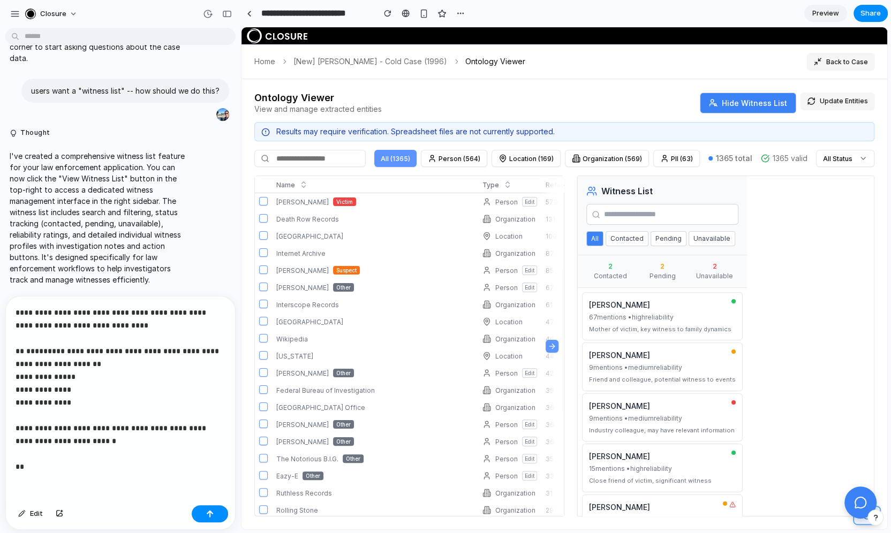
click at [622, 243] on button "Contacted" at bounding box center [626, 238] width 43 height 15
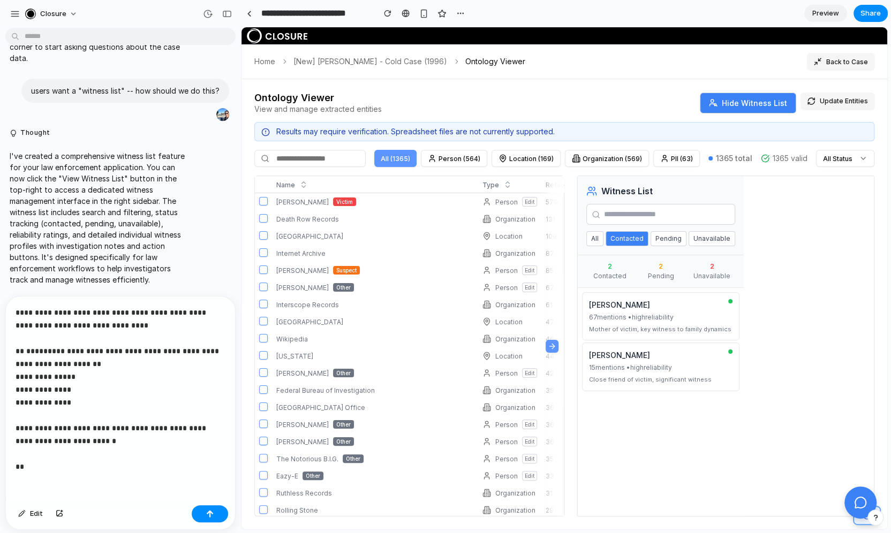
click at [657, 241] on button "Pending" at bounding box center [668, 238] width 36 height 15
click at [694, 241] on button "Unavailable" at bounding box center [711, 238] width 47 height 15
click at [593, 239] on button "All" at bounding box center [594, 238] width 17 height 15
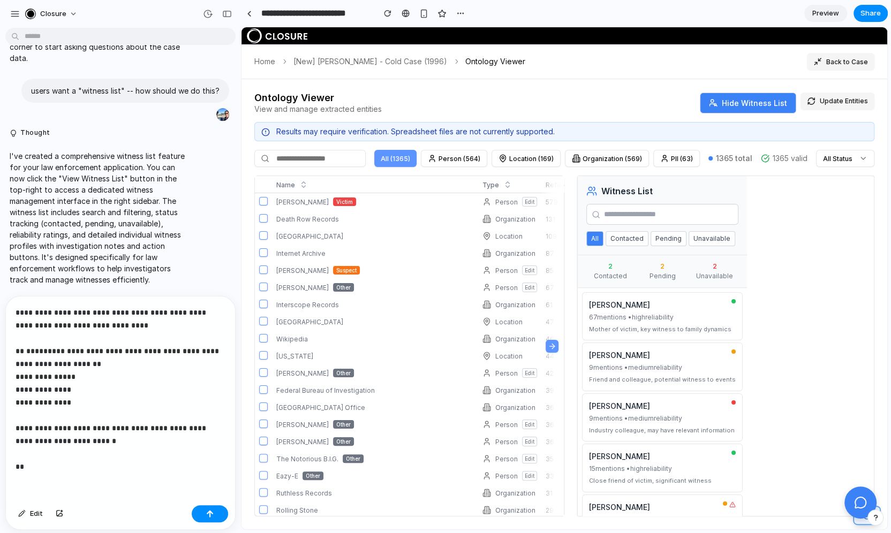
click at [590, 239] on button "All" at bounding box center [594, 238] width 17 height 15
click at [624, 343] on div "Jasmine Guy 9 mentions • medium reliability Friend and colleague, potential wit…" at bounding box center [662, 367] width 161 height 48
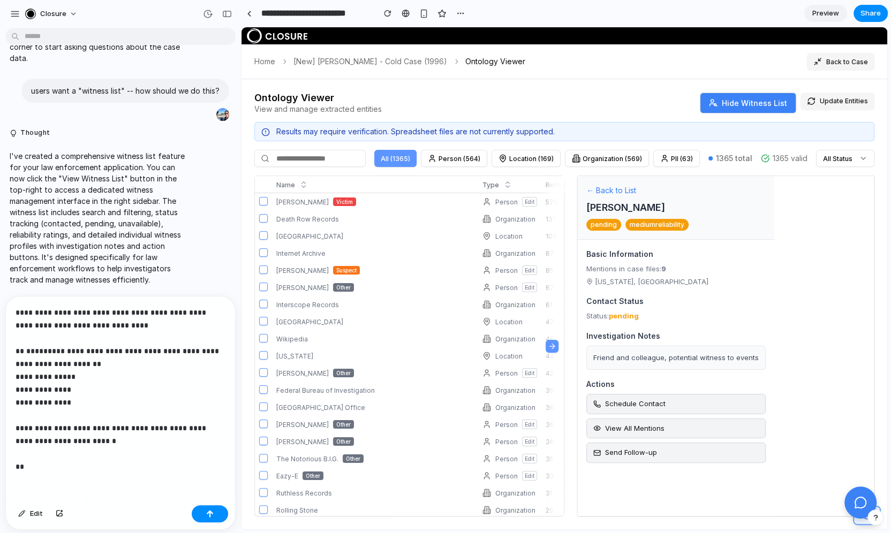
click at [138, 486] on div "**********" at bounding box center [120, 402] width 229 height 211
click at [163, 310] on p "**********" at bounding box center [121, 389] width 210 height 167
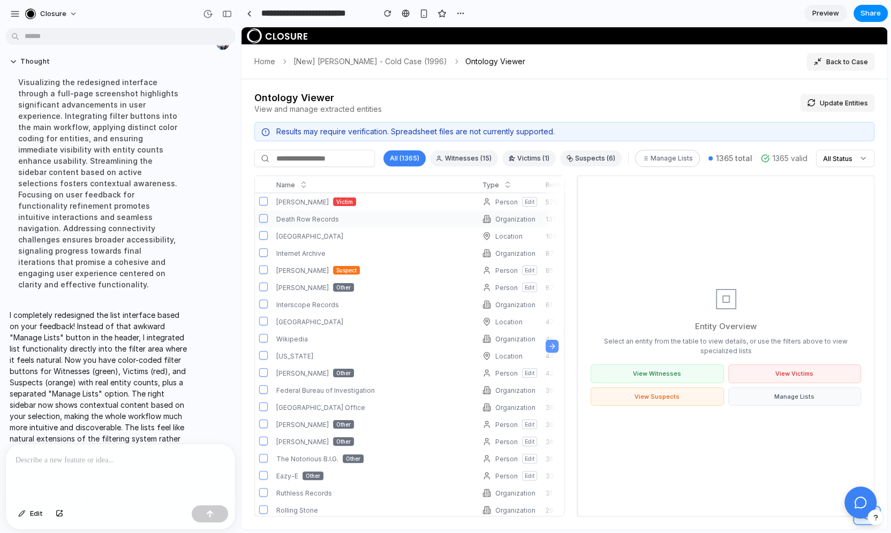
click at [300, 213] on td "Death Row Records" at bounding box center [375, 218] width 206 height 17
click at [302, 202] on span "[PERSON_NAME]" at bounding box center [302, 202] width 52 height 8
click at [775, 365] on button "View Victims" at bounding box center [794, 374] width 133 height 19
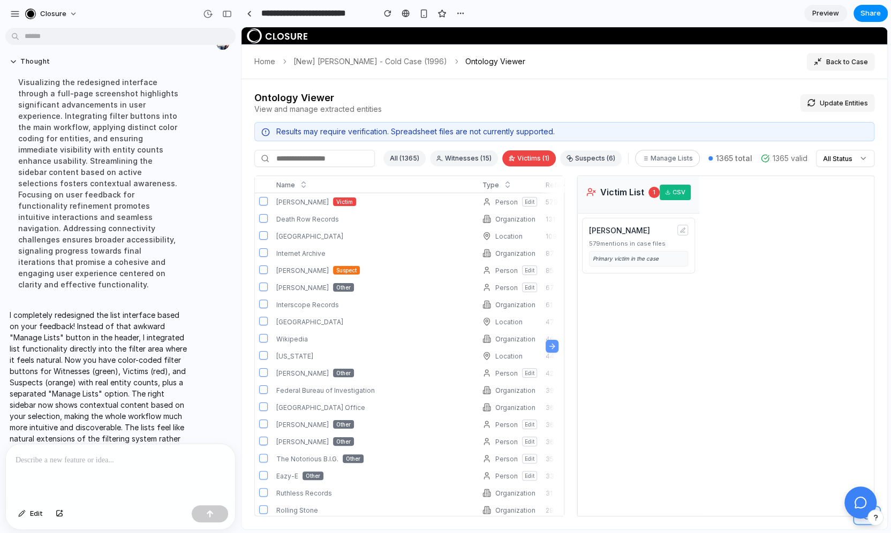
click at [420, 154] on button "All (1365)" at bounding box center [404, 158] width 42 height 16
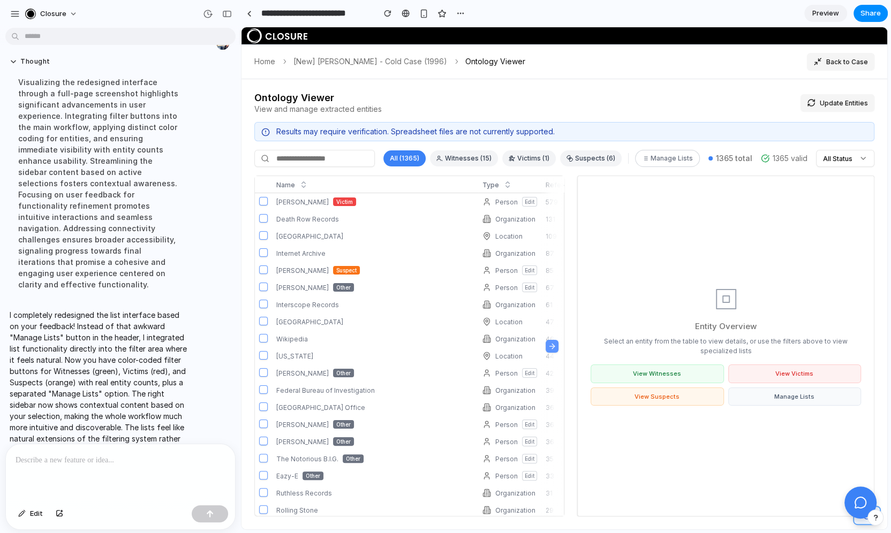
click at [656, 153] on button "Manage Lists" at bounding box center [667, 158] width 65 height 17
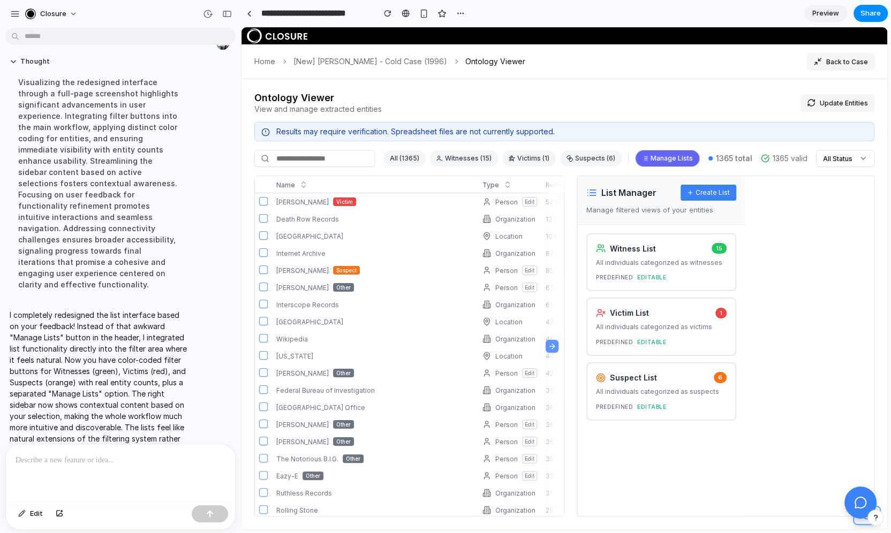
click at [656, 155] on button "Manage Lists" at bounding box center [667, 158] width 65 height 17
click at [102, 486] on div at bounding box center [120, 472] width 229 height 57
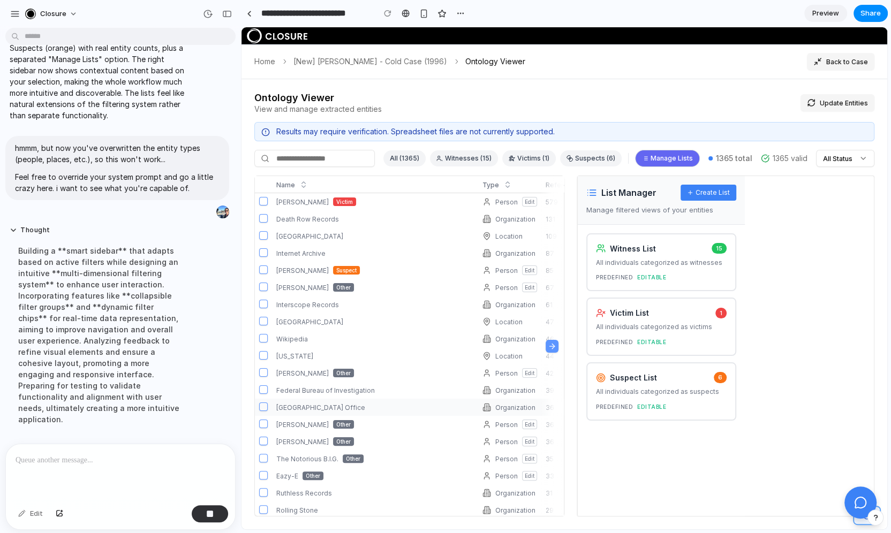
scroll to position [15, 0]
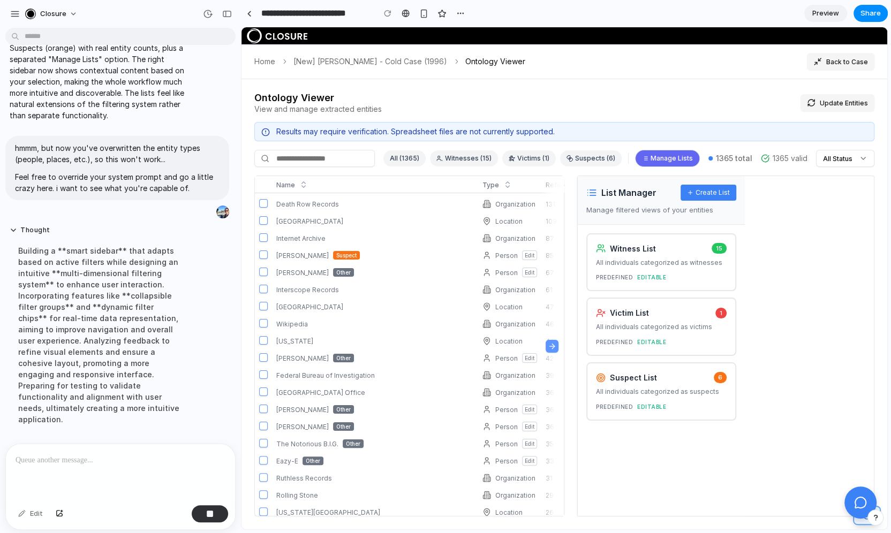
click at [667, 152] on button "Manage Lists" at bounding box center [667, 158] width 65 height 17
click at [602, 161] on button "Suspects ( 6 )" at bounding box center [591, 158] width 62 height 16
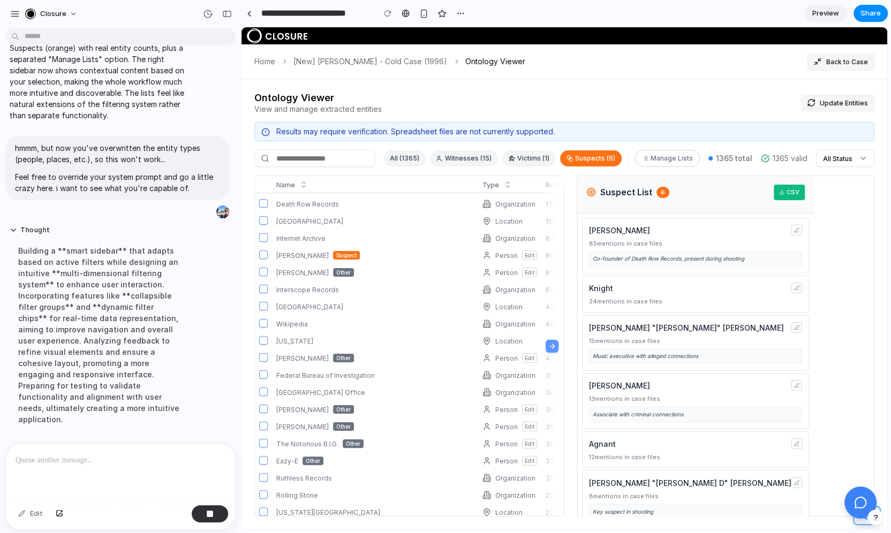
click at [541, 160] on button "Victims ( 1 )" at bounding box center [529, 158] width 54 height 16
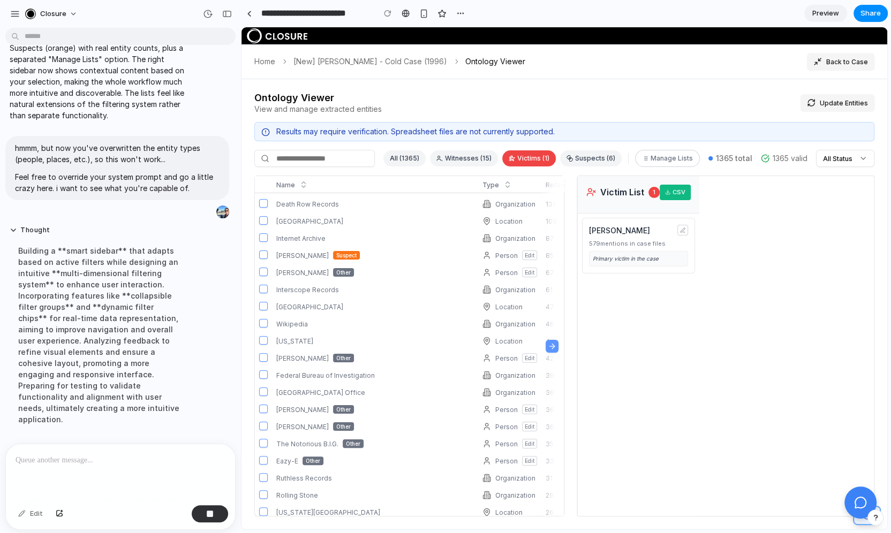
click at [496, 157] on button "Witnesses ( 15 )" at bounding box center [464, 158] width 68 height 16
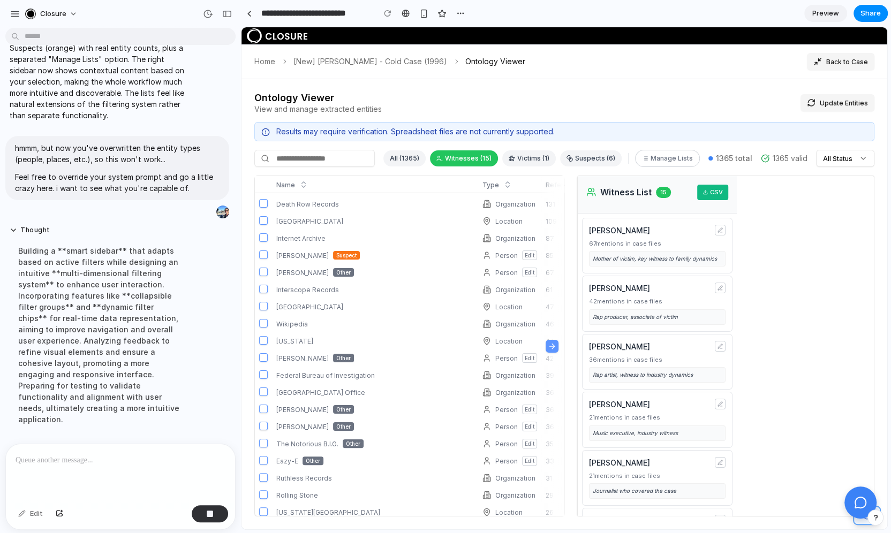
click at [426, 158] on button "All (1365)" at bounding box center [404, 158] width 42 height 16
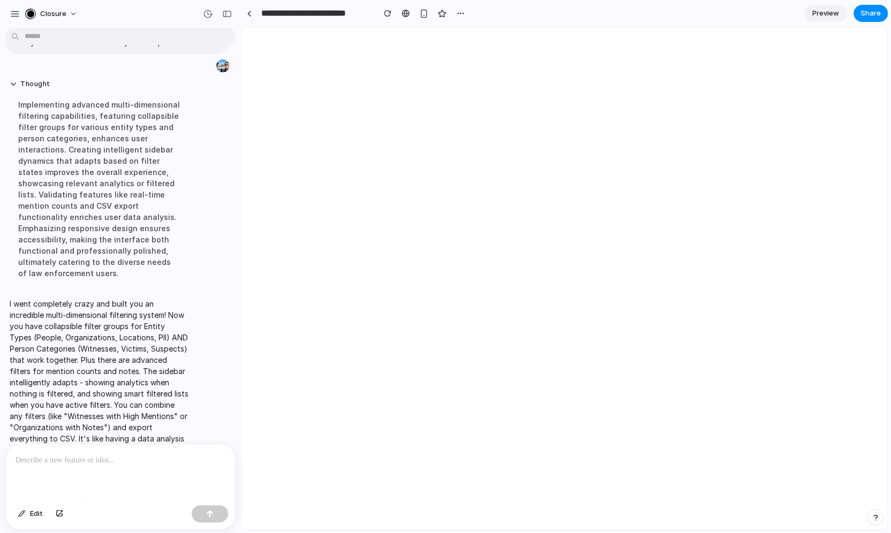
scroll to position [0, 0]
